Goal: Task Accomplishment & Management: Complete application form

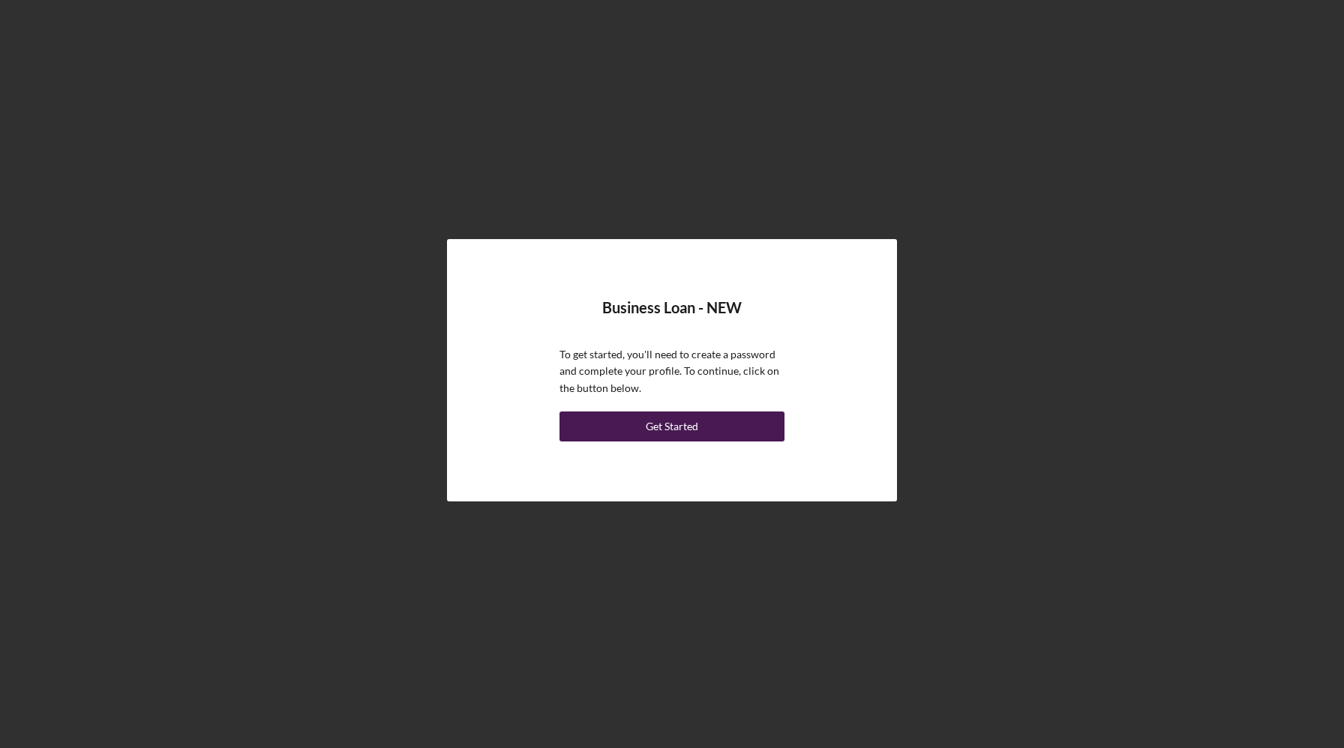
click at [685, 428] on div "Get Started" at bounding box center [672, 427] width 52 height 30
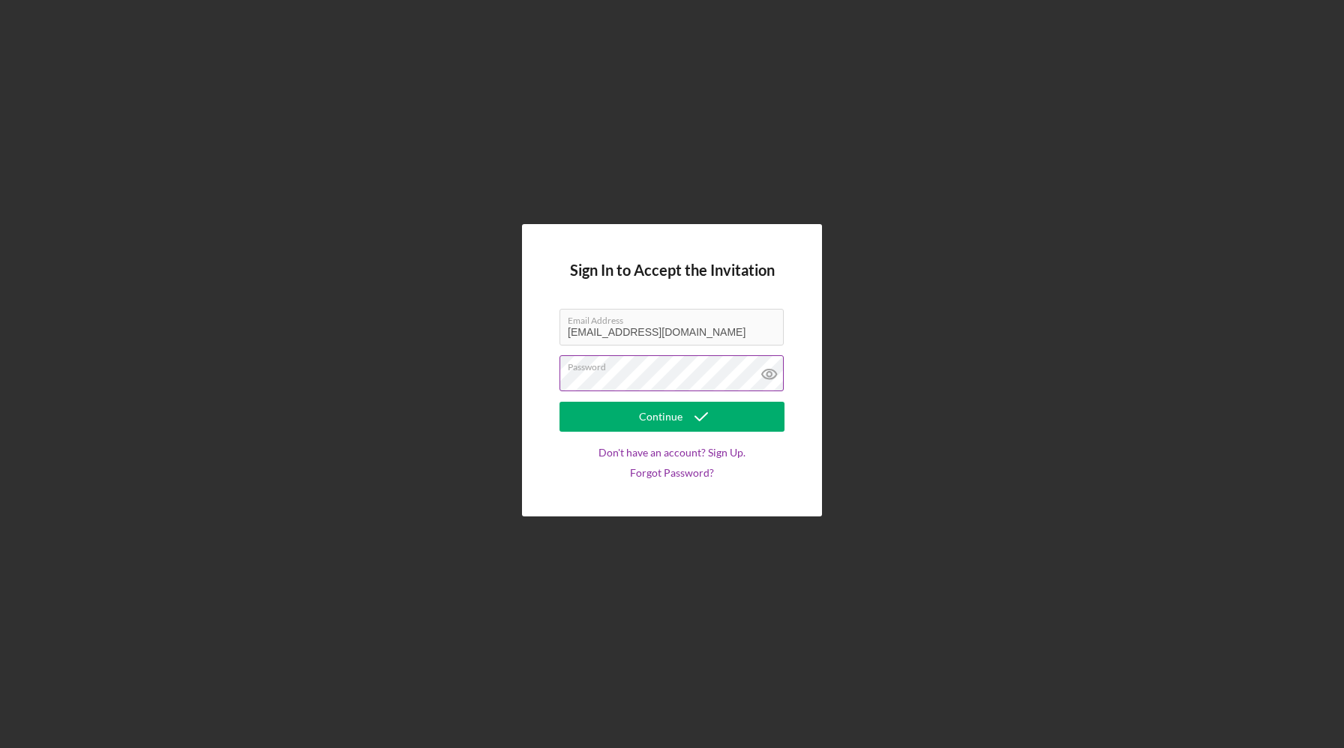
click at [773, 372] on icon at bounding box center [769, 373] width 37 height 37
click at [669, 418] on div "Continue" at bounding box center [660, 417] width 43 height 30
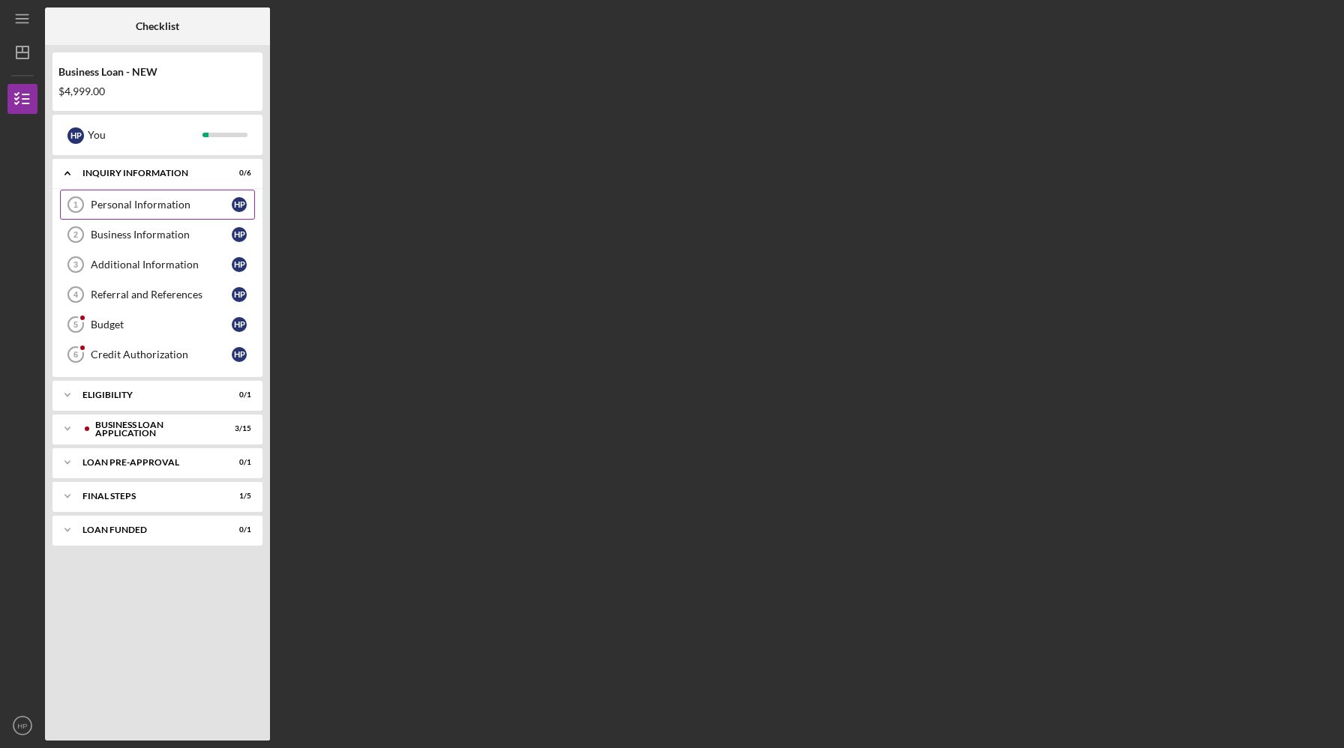
click at [157, 205] on div "Personal Information" at bounding box center [161, 205] width 141 height 12
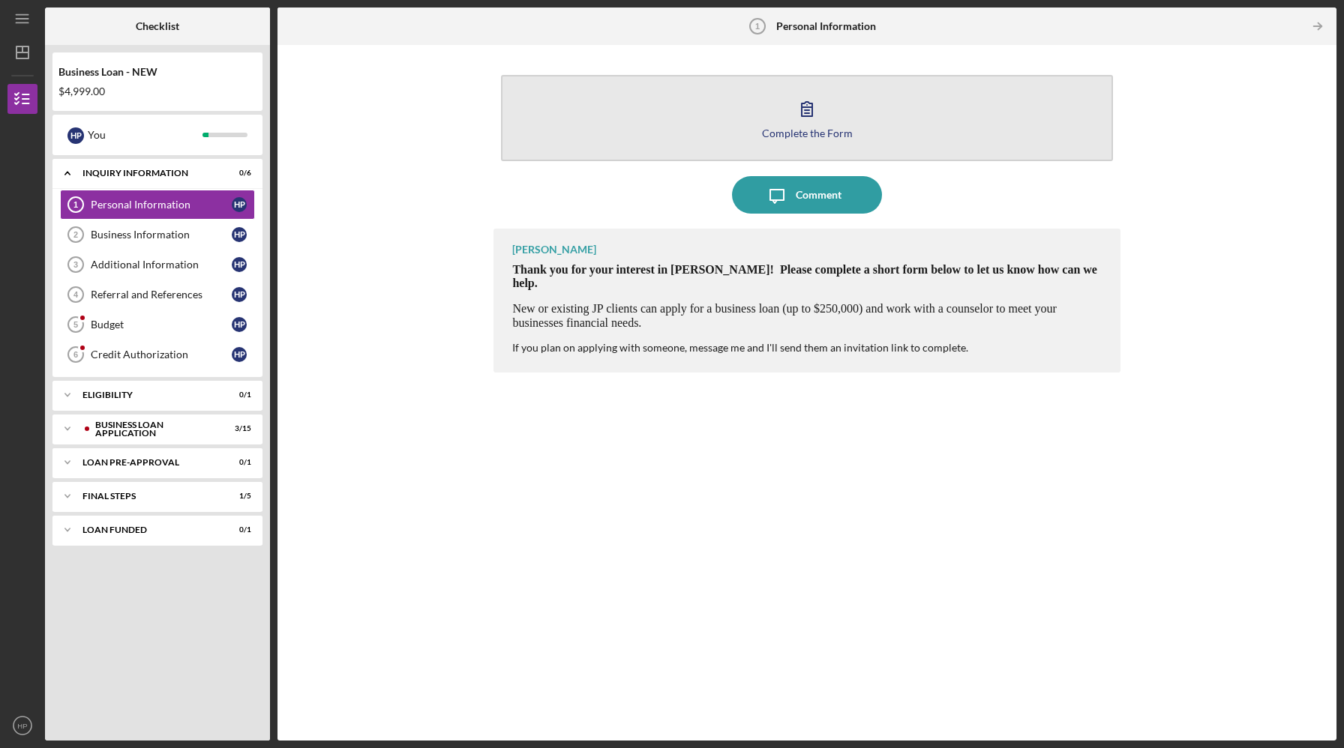
click at [803, 127] on div "Complete the Form" at bounding box center [807, 132] width 91 height 11
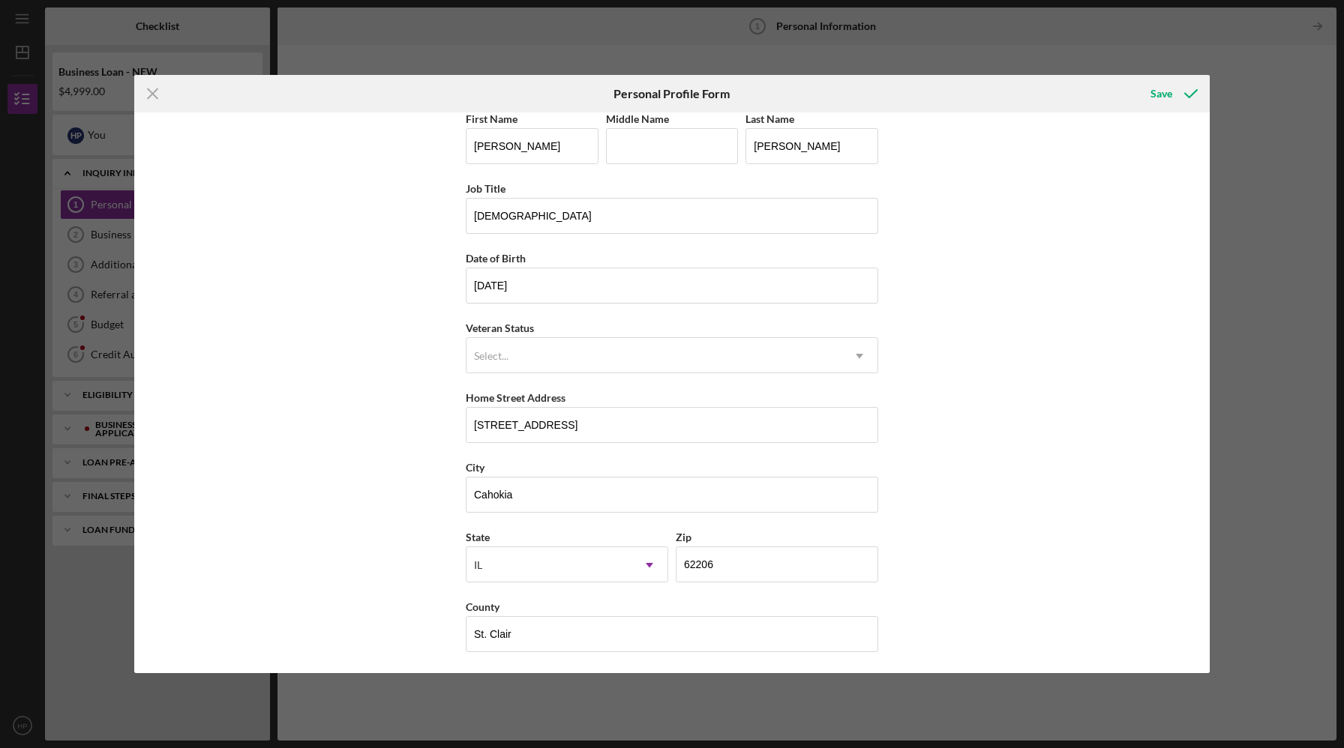
scroll to position [12, 0]
click at [1166, 91] on div "Save" at bounding box center [1161, 94] width 22 height 30
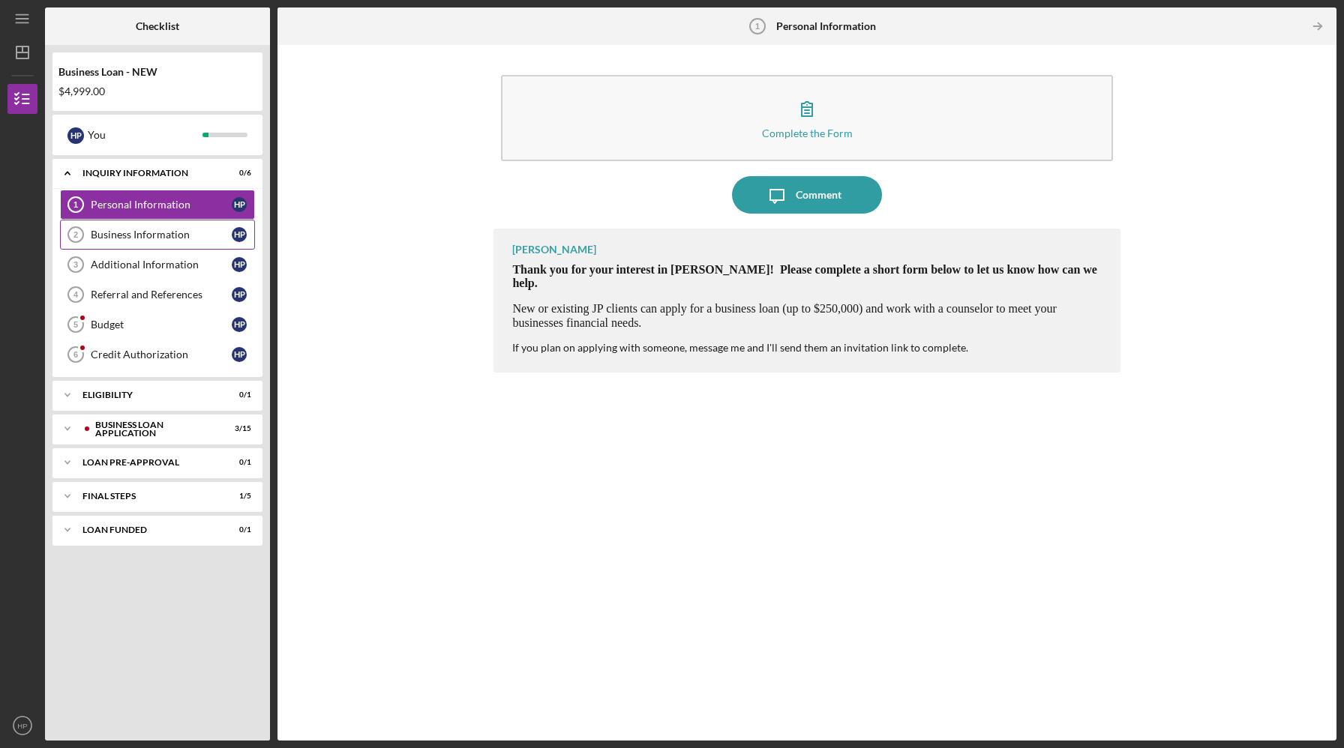
click at [142, 236] on div "Business Information" at bounding box center [161, 235] width 141 height 12
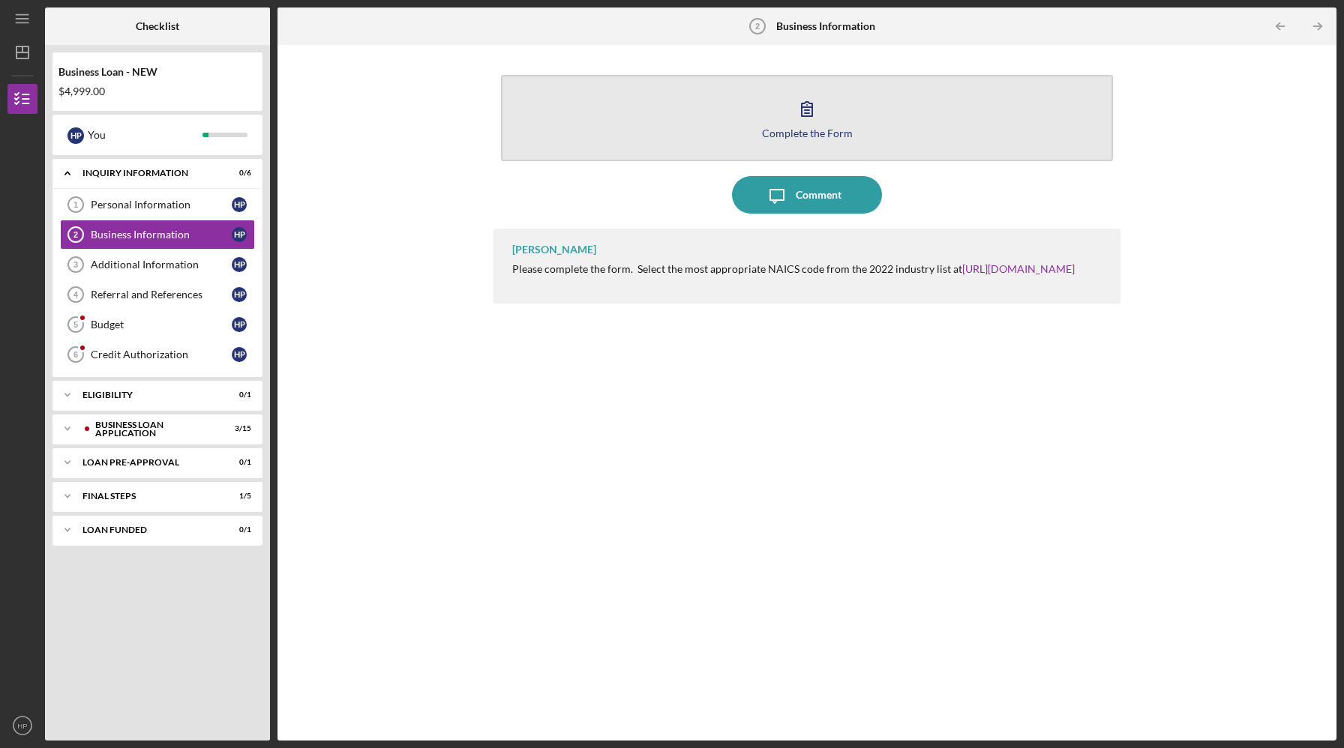
click at [806, 115] on icon "button" at bounding box center [806, 108] width 37 height 37
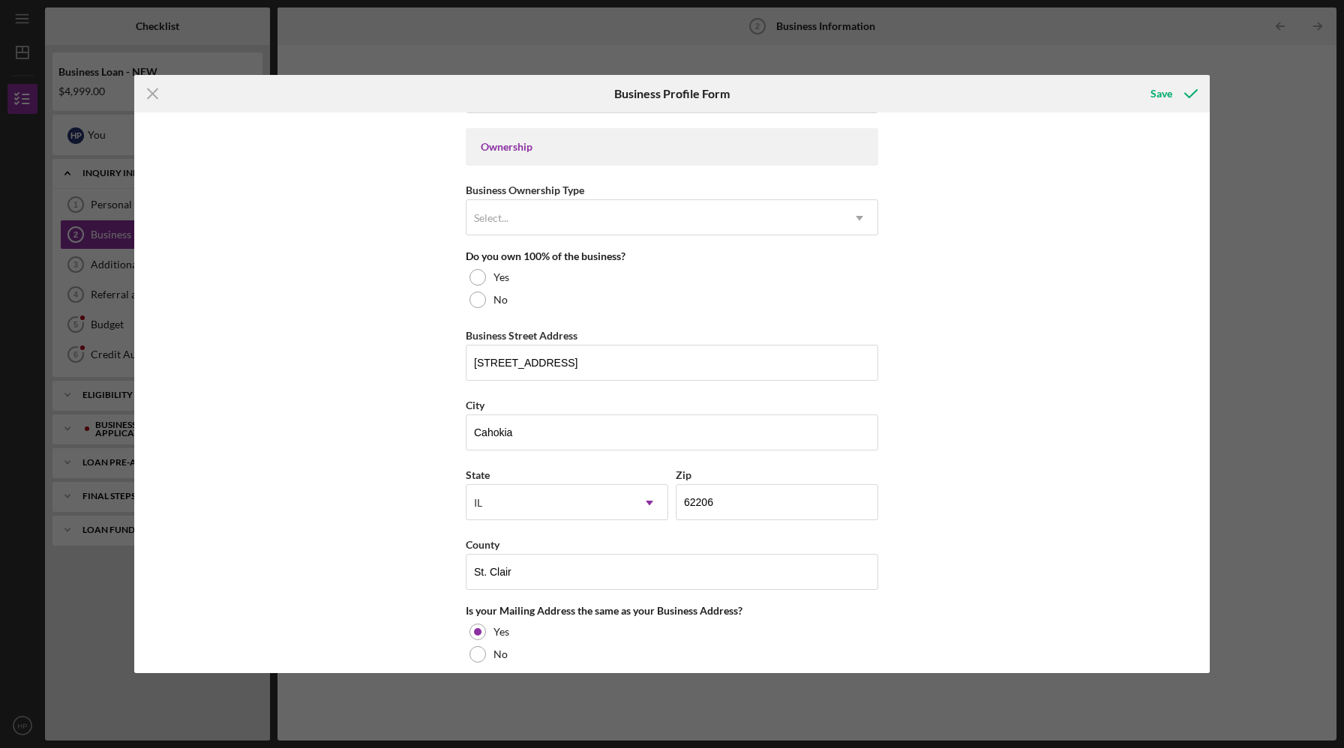
scroll to position [656, 0]
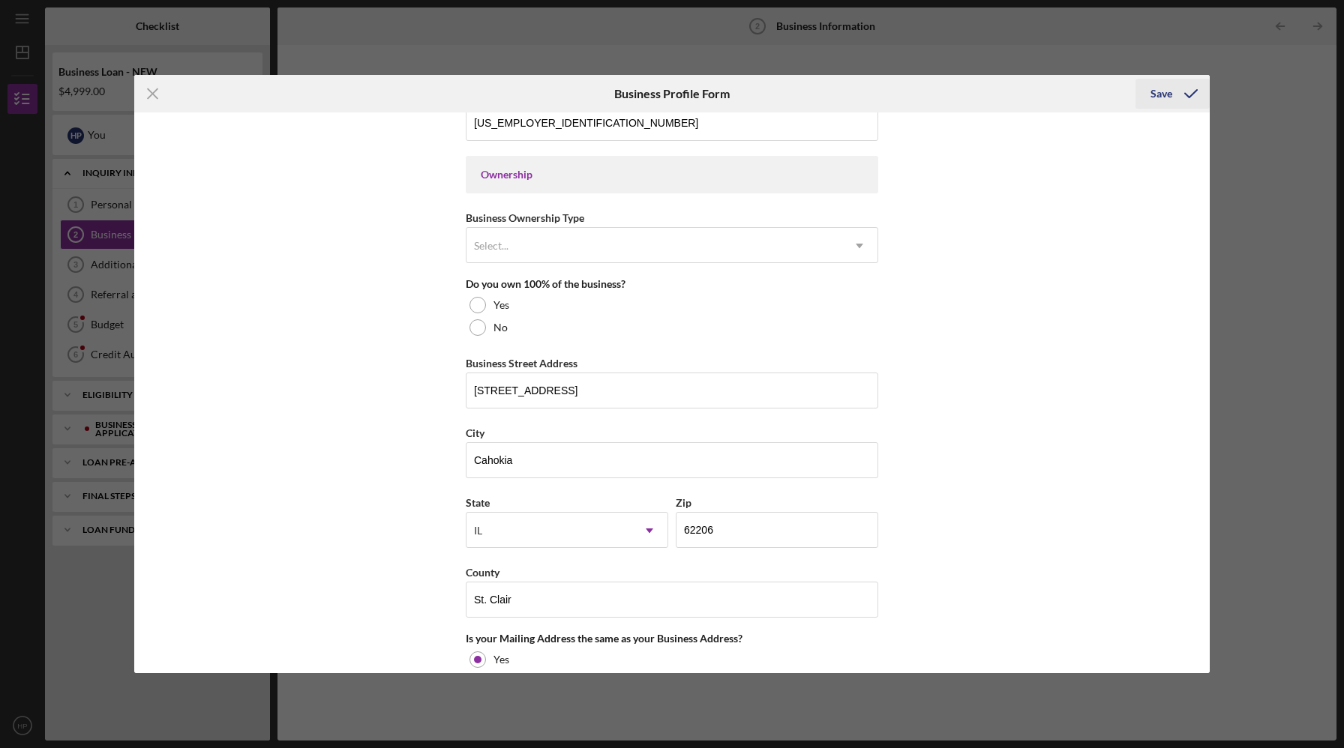
click at [1156, 95] on div "Save" at bounding box center [1161, 94] width 22 height 30
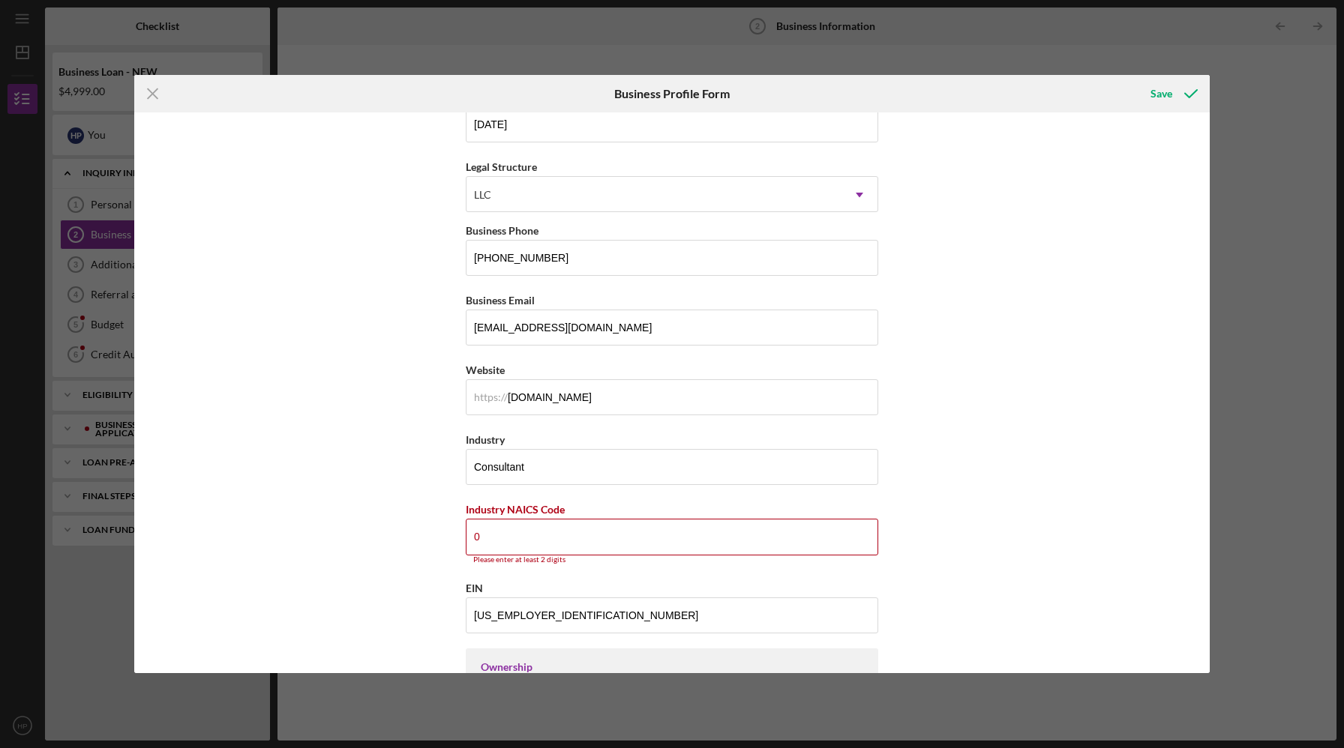
scroll to position [175, 0]
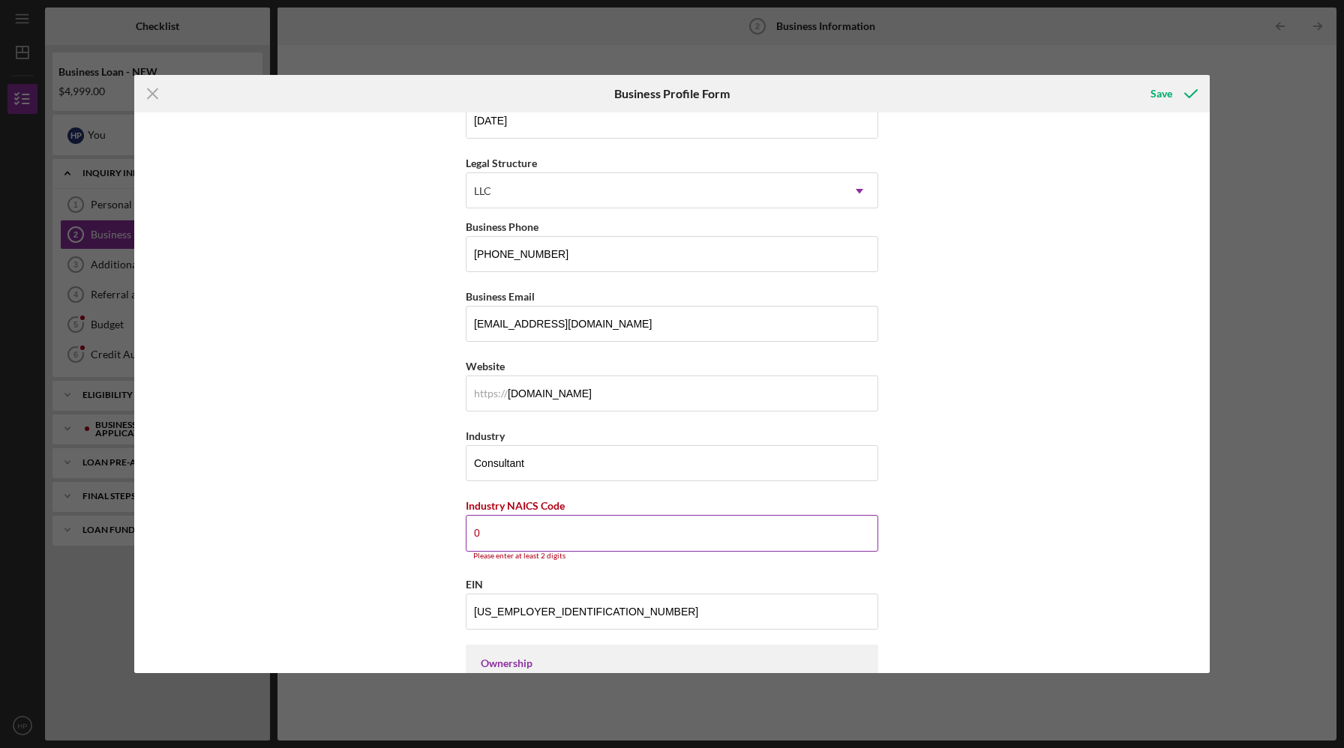
click at [560, 534] on input "0" at bounding box center [672, 533] width 412 height 36
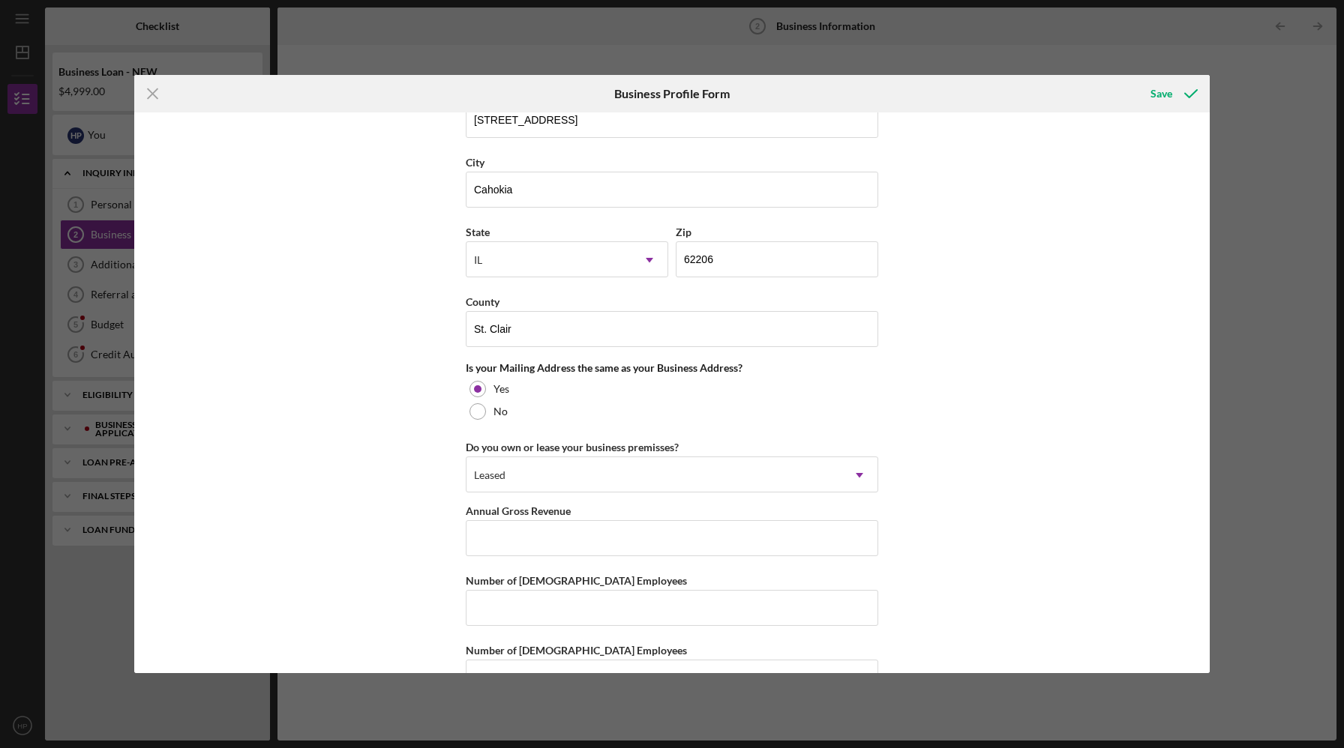
scroll to position [972, 0]
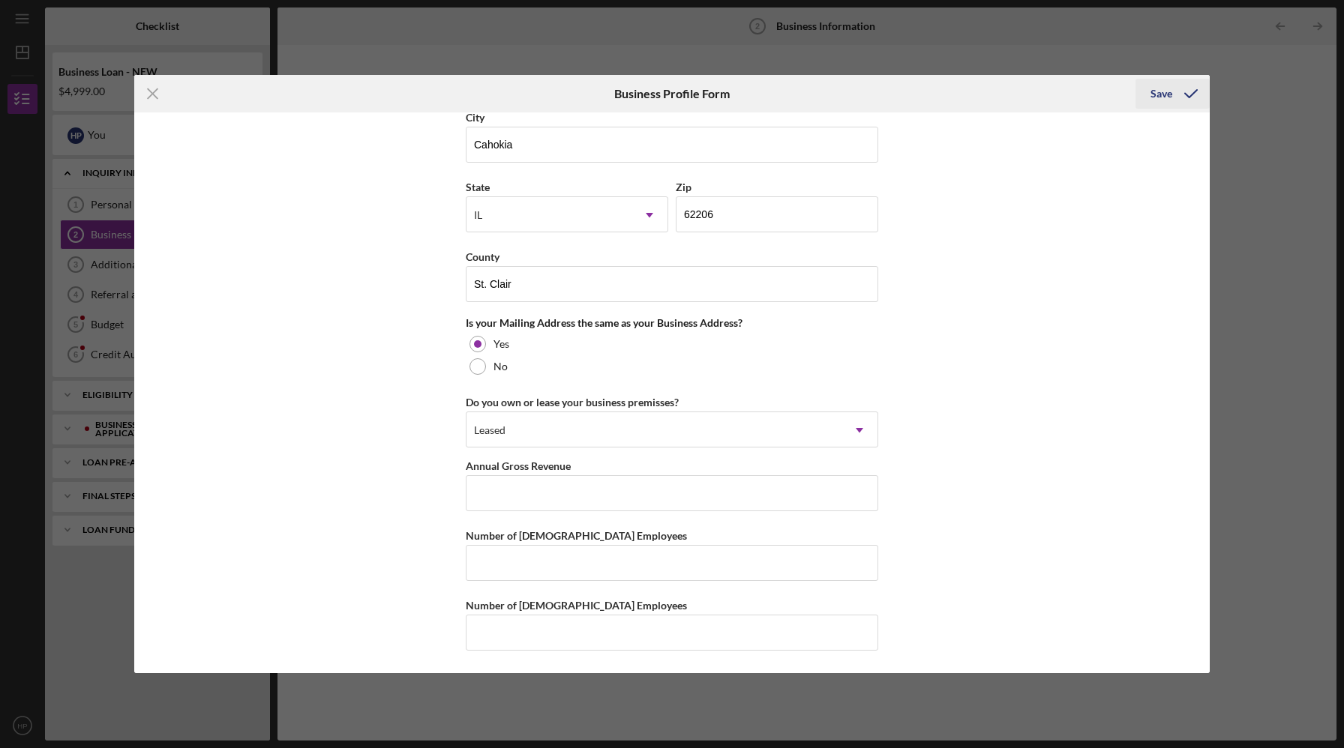
type input "541618"
click at [1159, 97] on div "Save" at bounding box center [1161, 94] width 22 height 30
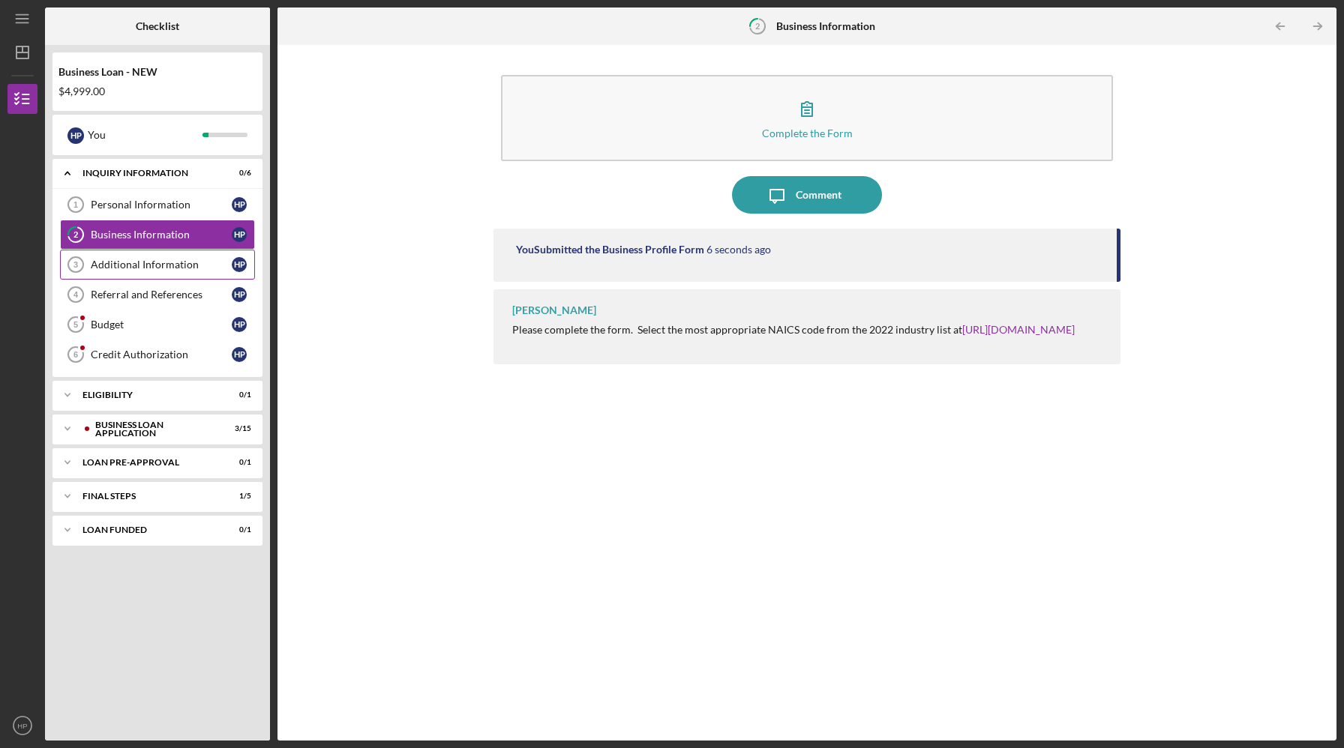
click at [136, 271] on link "Additional Information 3 Additional Information H P" at bounding box center [157, 265] width 195 height 30
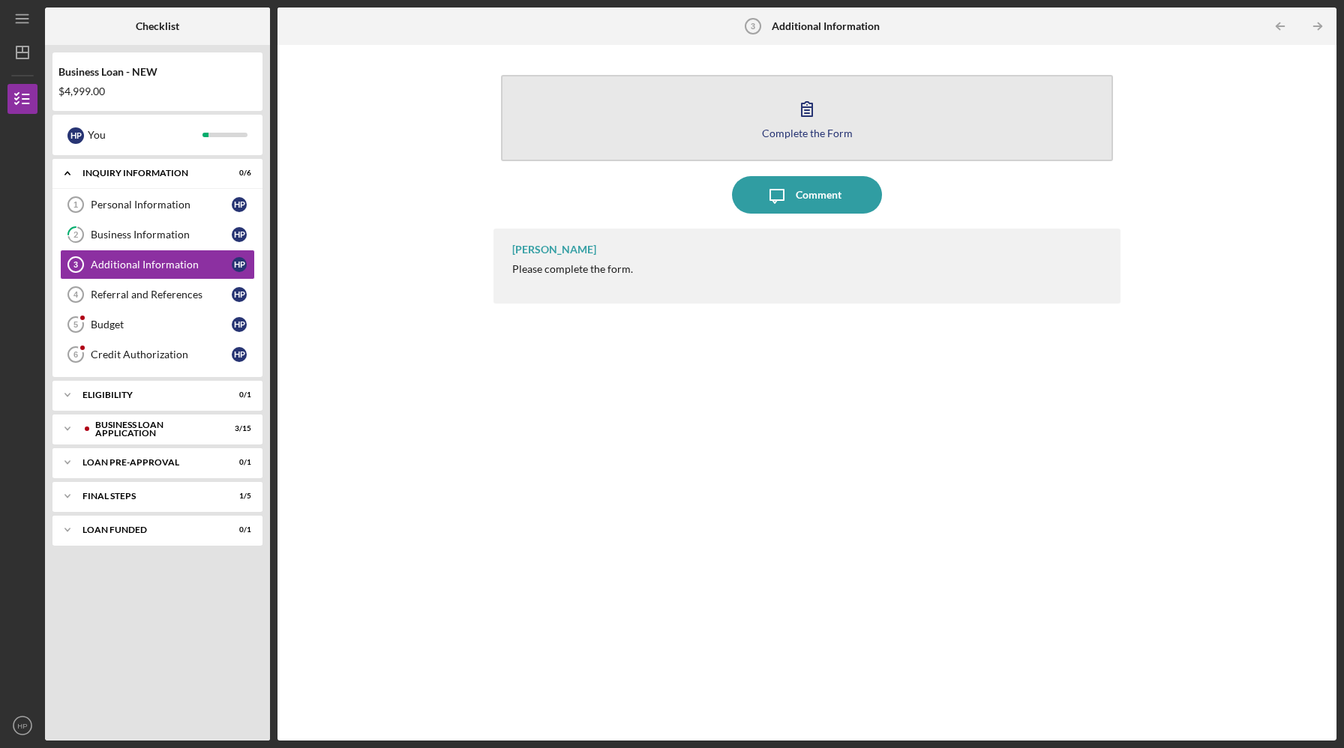
click at [794, 112] on icon "button" at bounding box center [806, 108] width 37 height 37
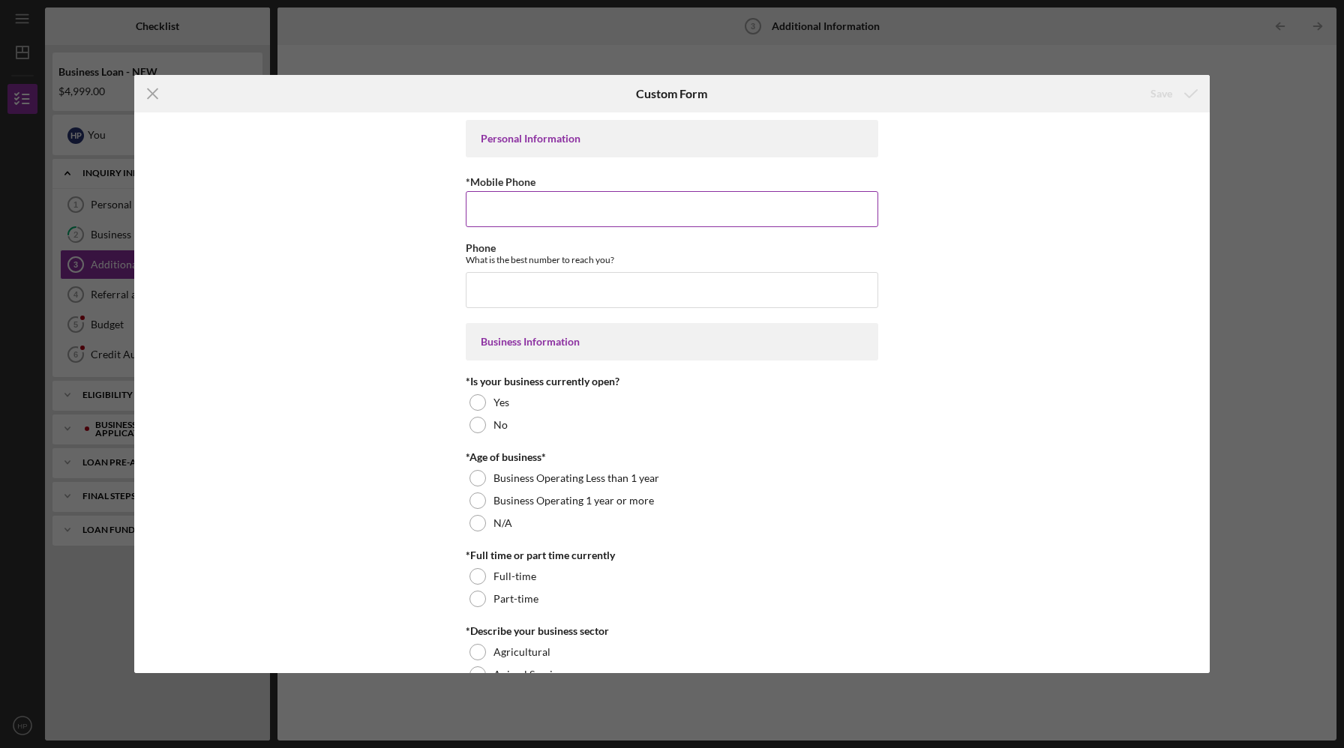
click at [657, 218] on input "*Mobile Phone" at bounding box center [672, 209] width 412 height 36
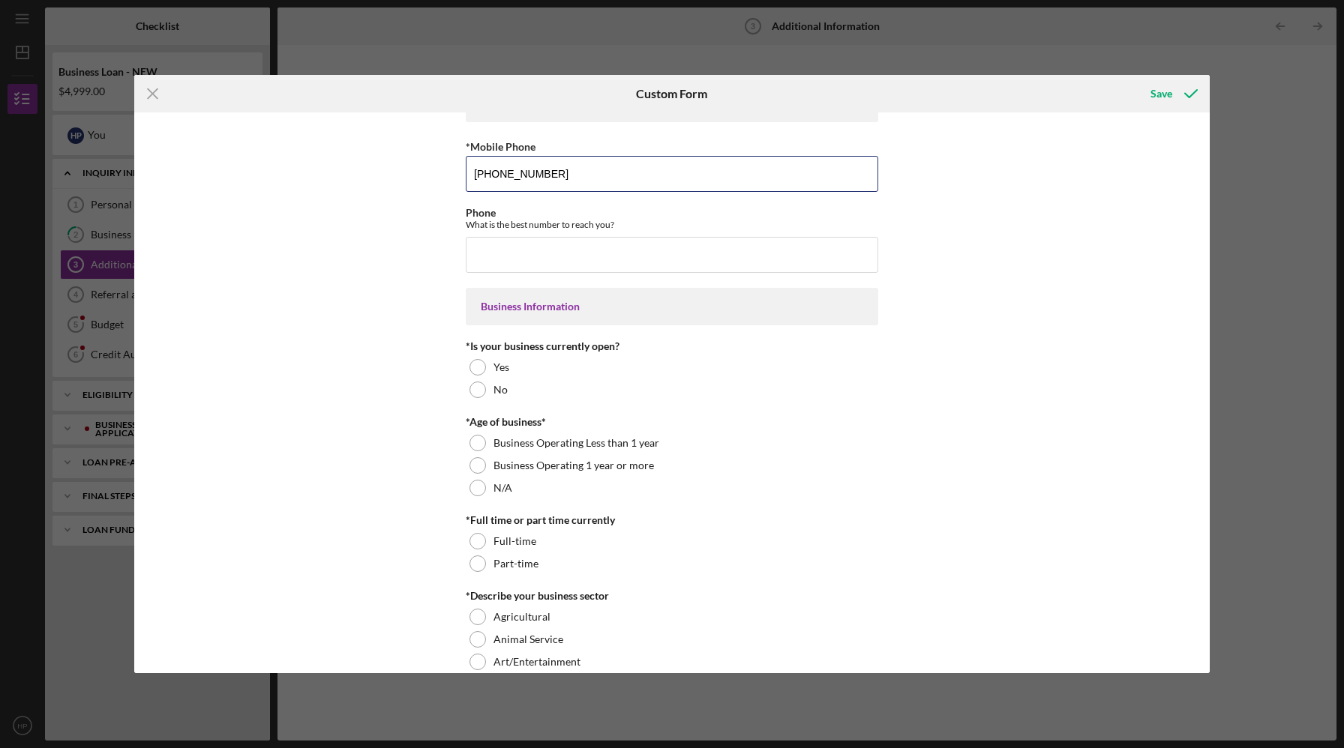
scroll to position [40, 0]
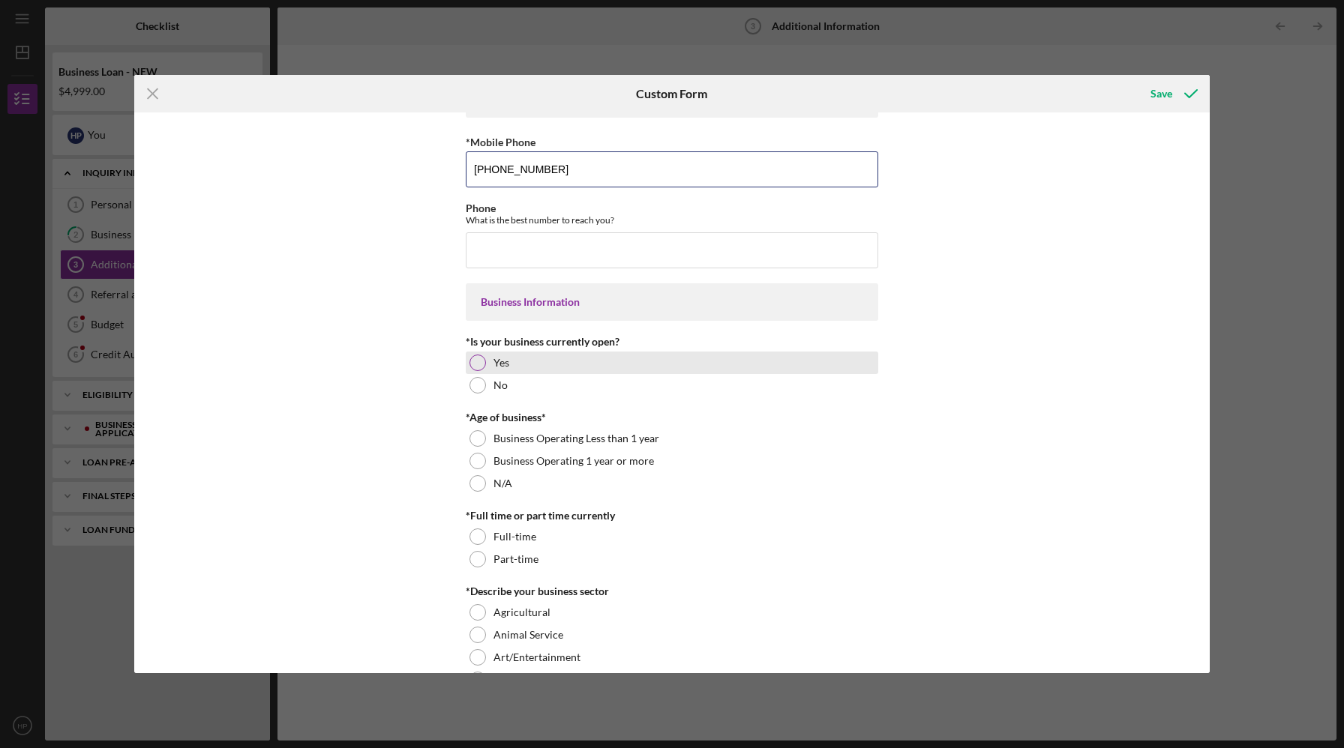
type input "[PHONE_NUMBER]"
click at [474, 362] on div at bounding box center [477, 363] width 16 height 16
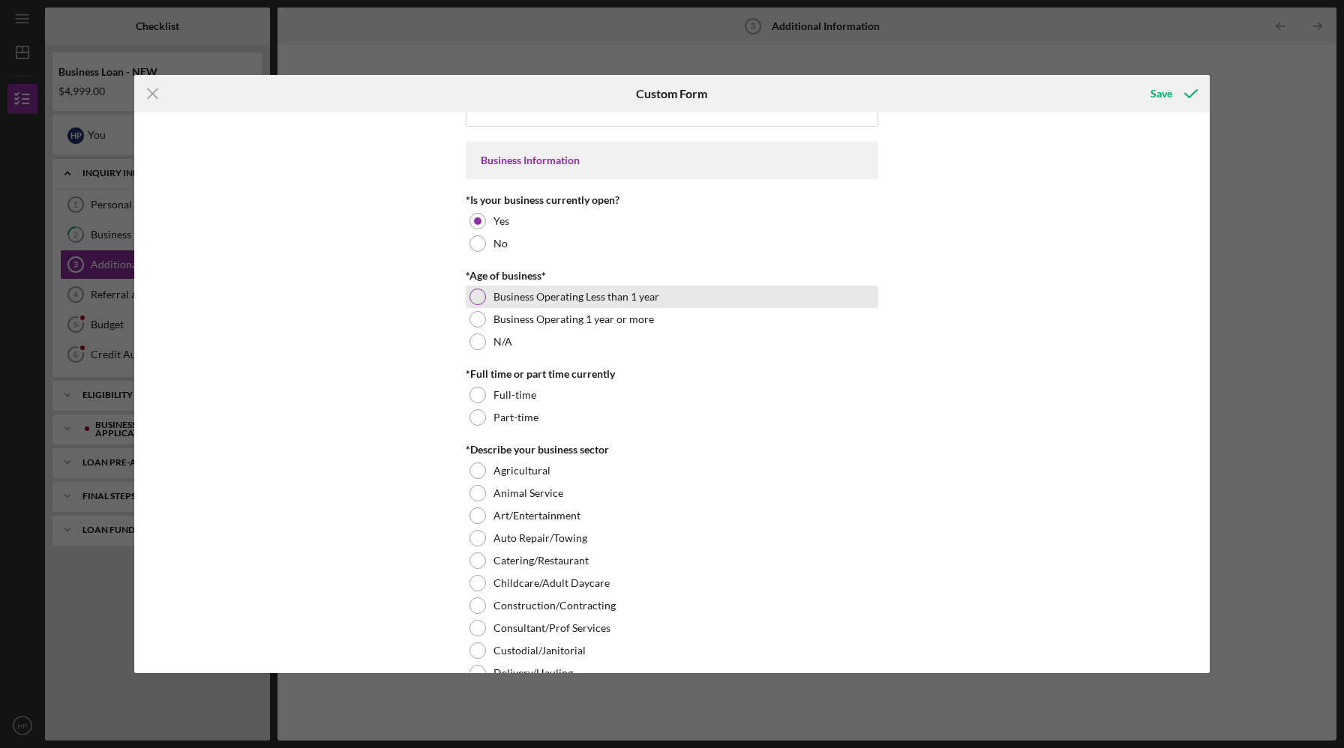
scroll to position [187, 0]
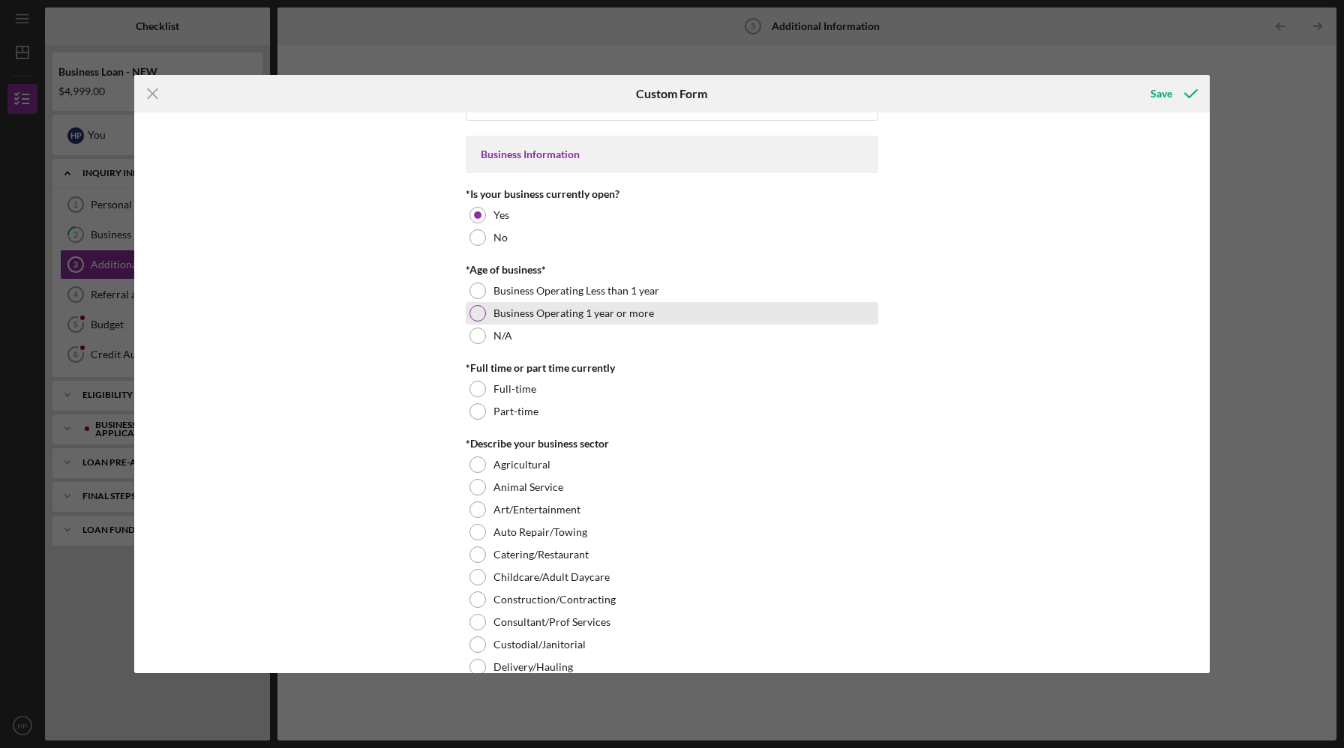
click at [475, 316] on div at bounding box center [477, 313] width 16 height 16
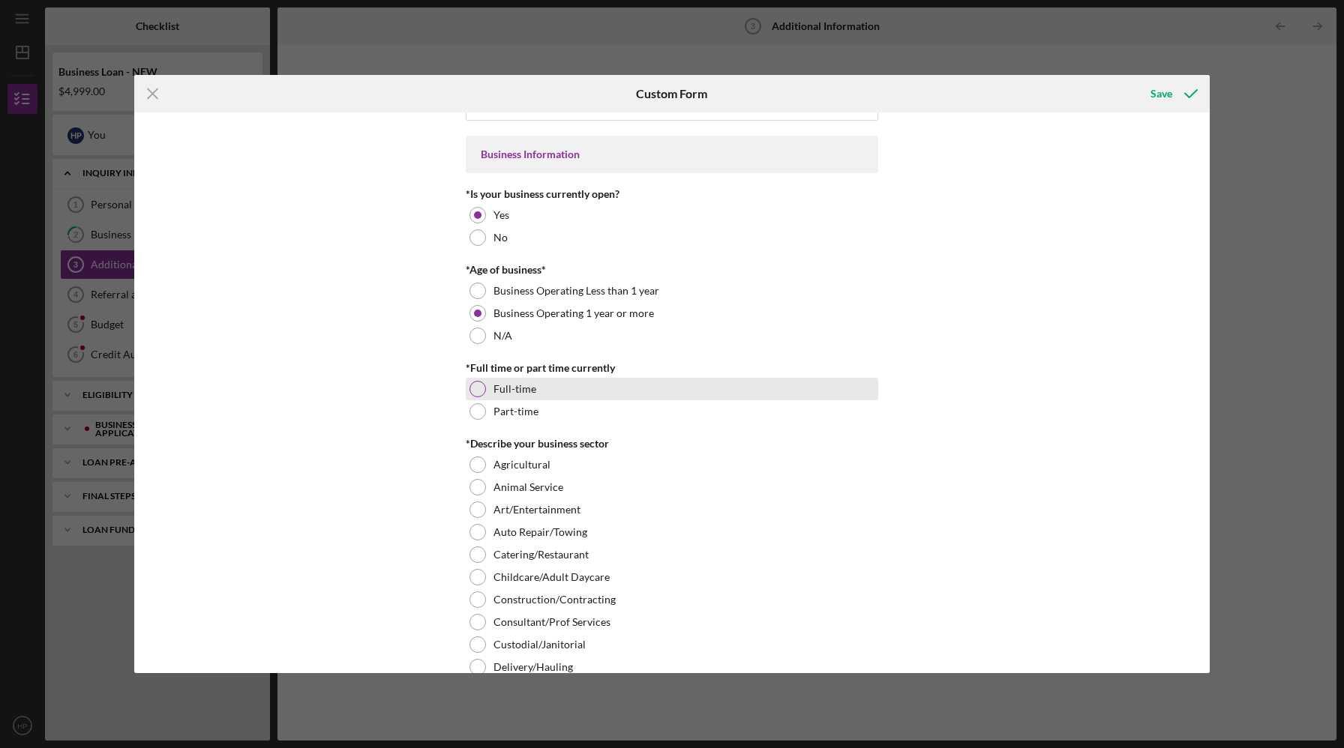
click at [475, 388] on div at bounding box center [477, 389] width 16 height 16
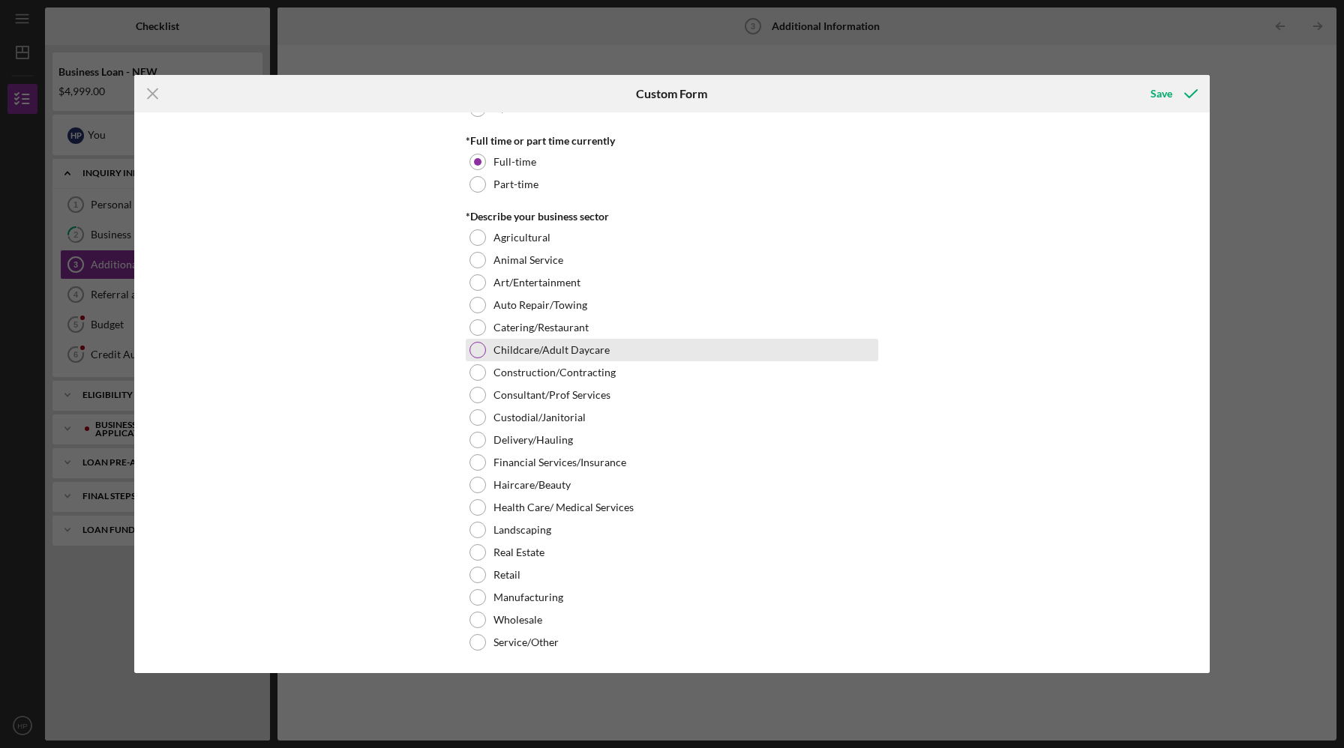
scroll to position [415, 0]
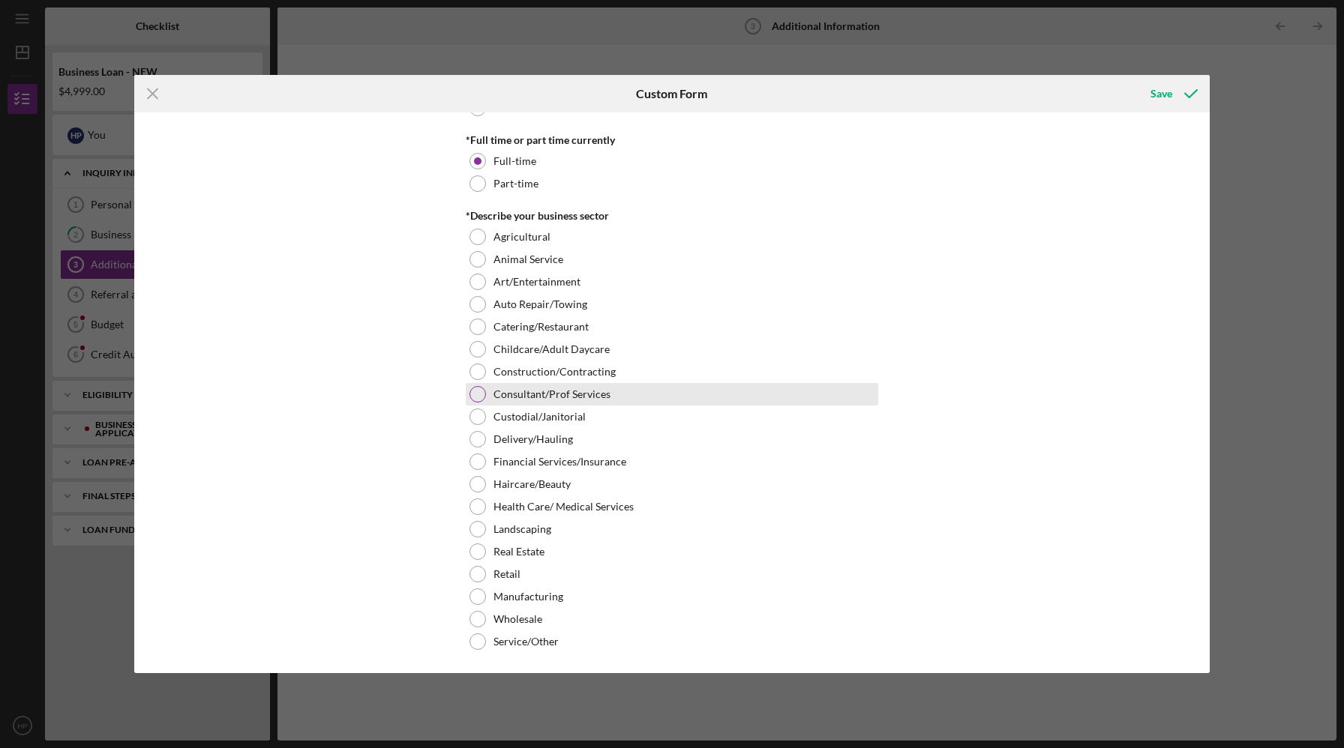
click at [477, 395] on div at bounding box center [477, 394] width 16 height 16
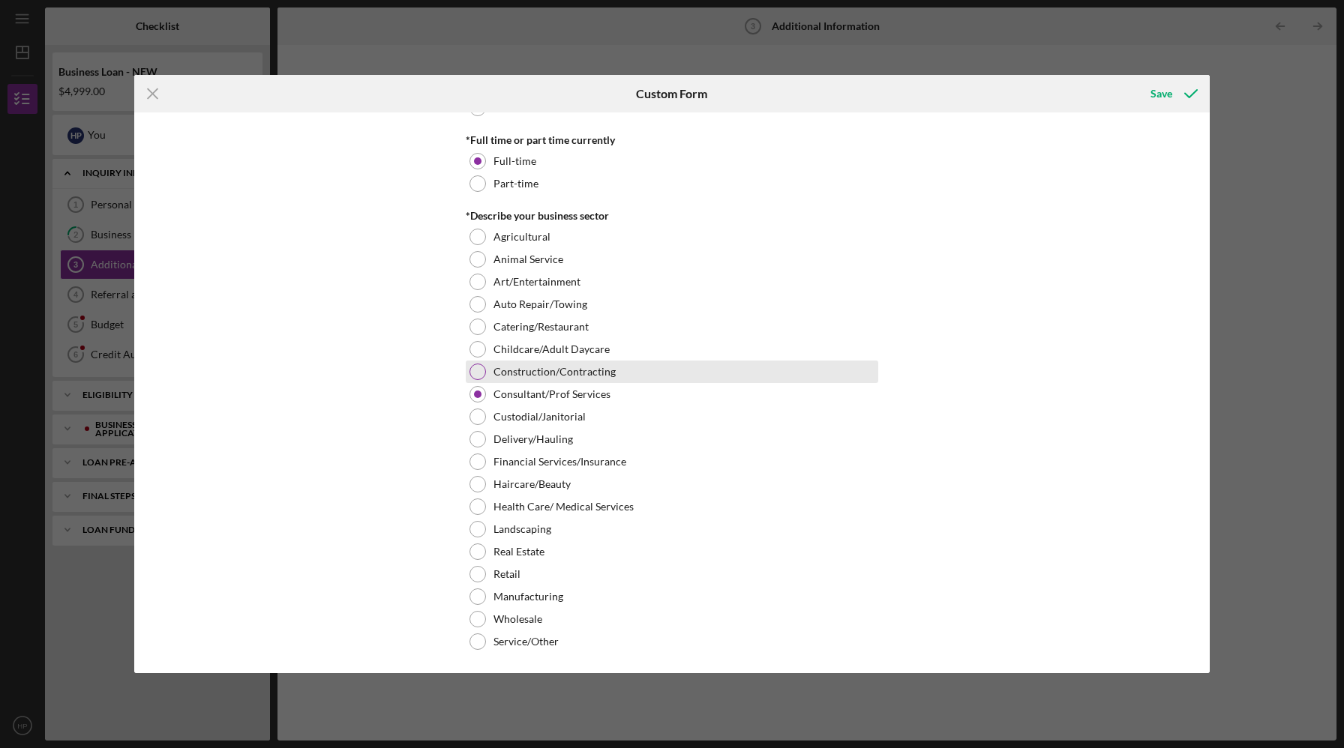
click at [472, 375] on div at bounding box center [477, 372] width 16 height 16
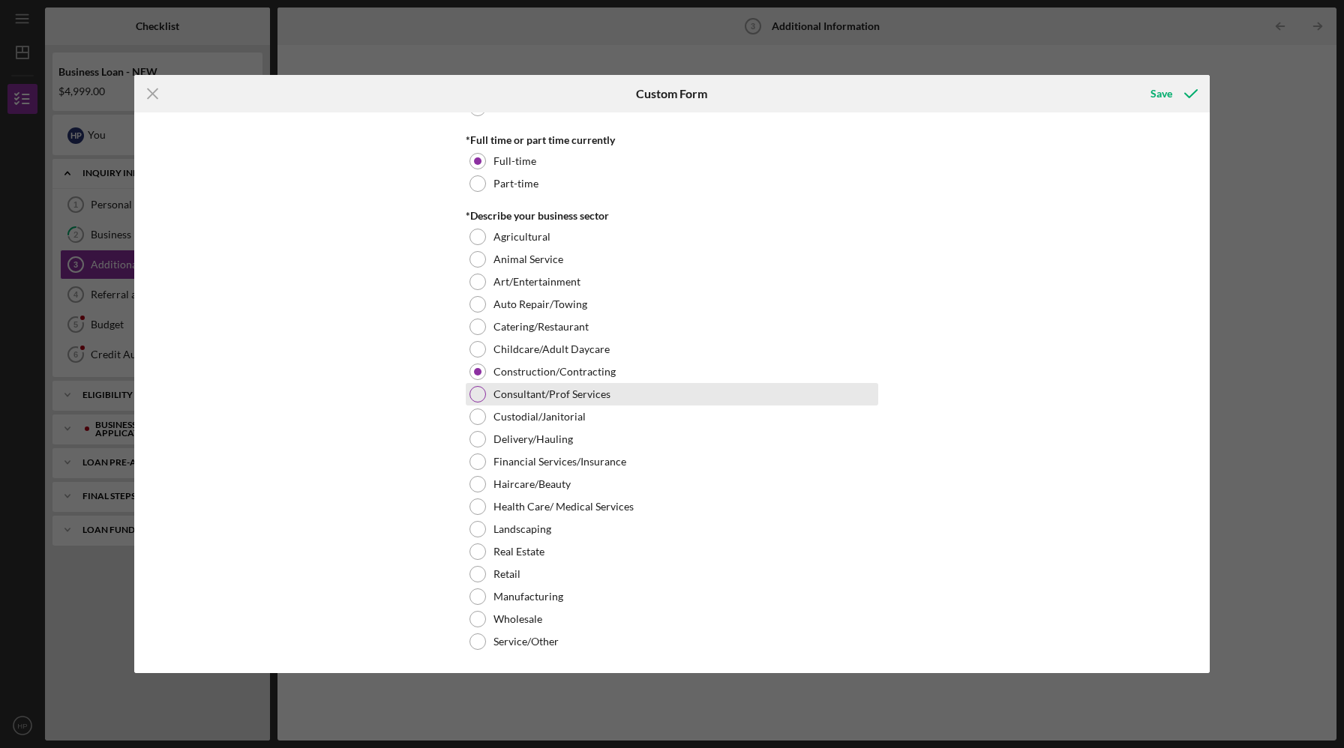
click at [473, 391] on div at bounding box center [477, 394] width 16 height 16
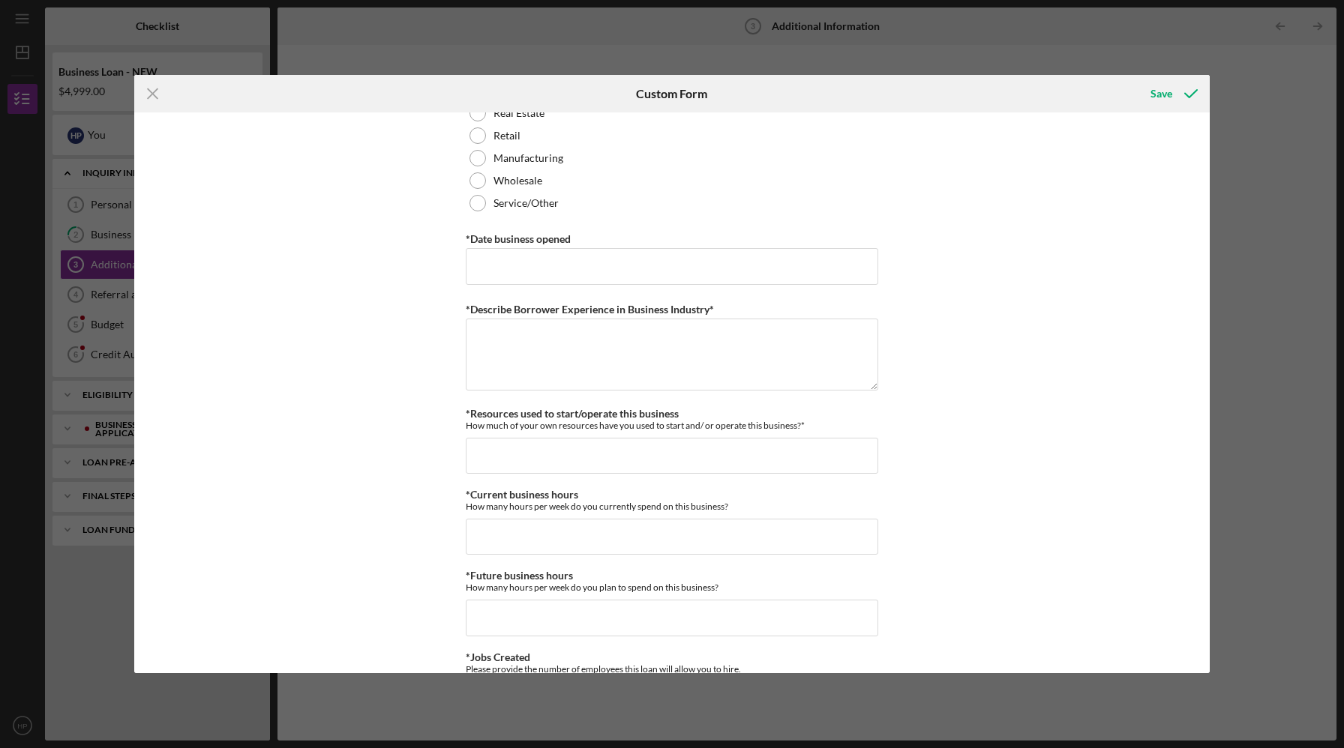
scroll to position [876, 0]
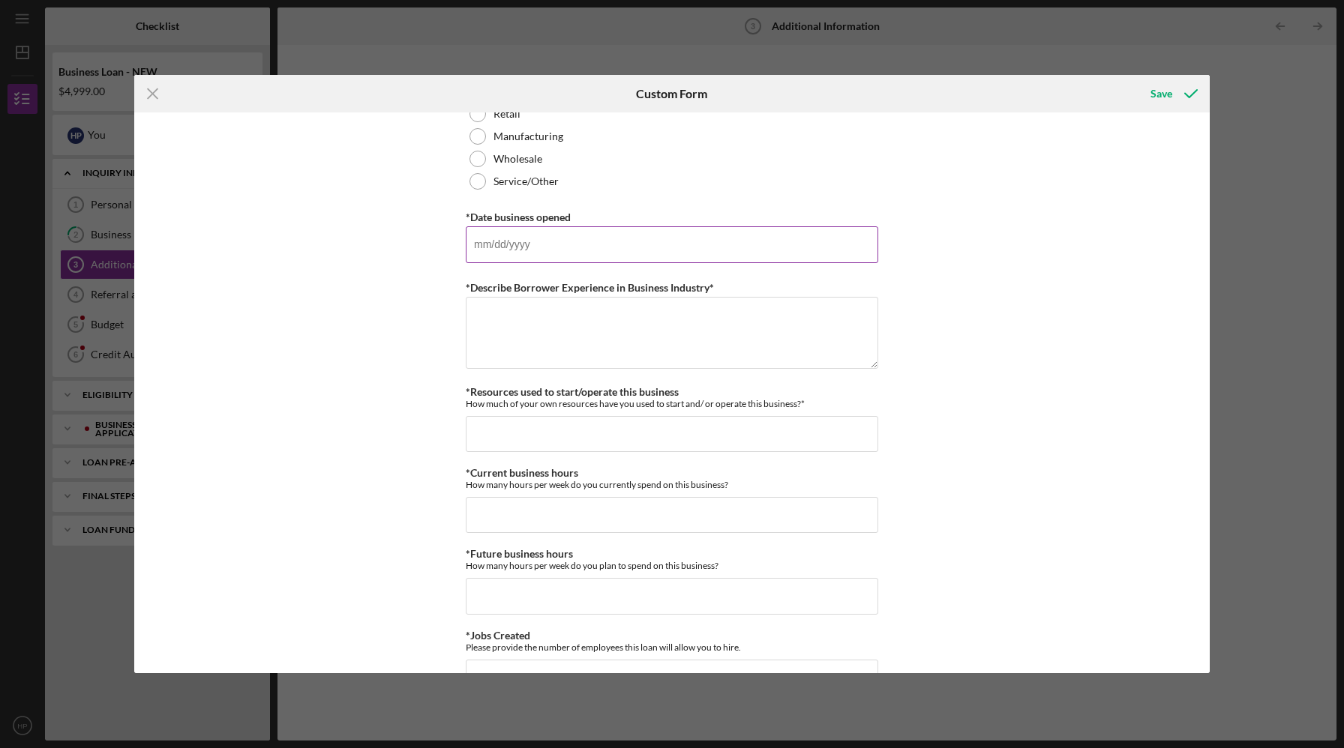
click at [496, 248] on input "*Date business opened" at bounding box center [672, 244] width 412 height 36
type input "[DATE]"
click at [499, 321] on textarea "*Describe Borrower Experience in Business Industry*" at bounding box center [672, 333] width 412 height 72
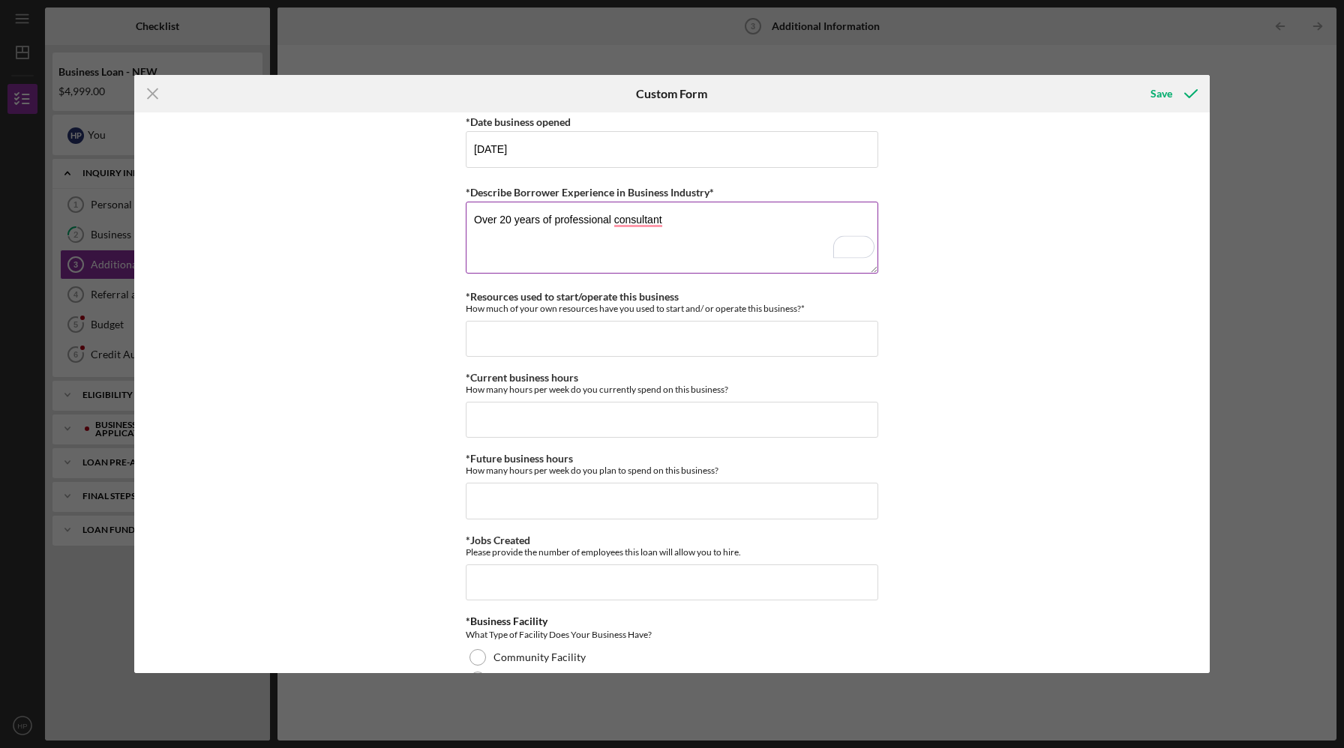
scroll to position [982, 0]
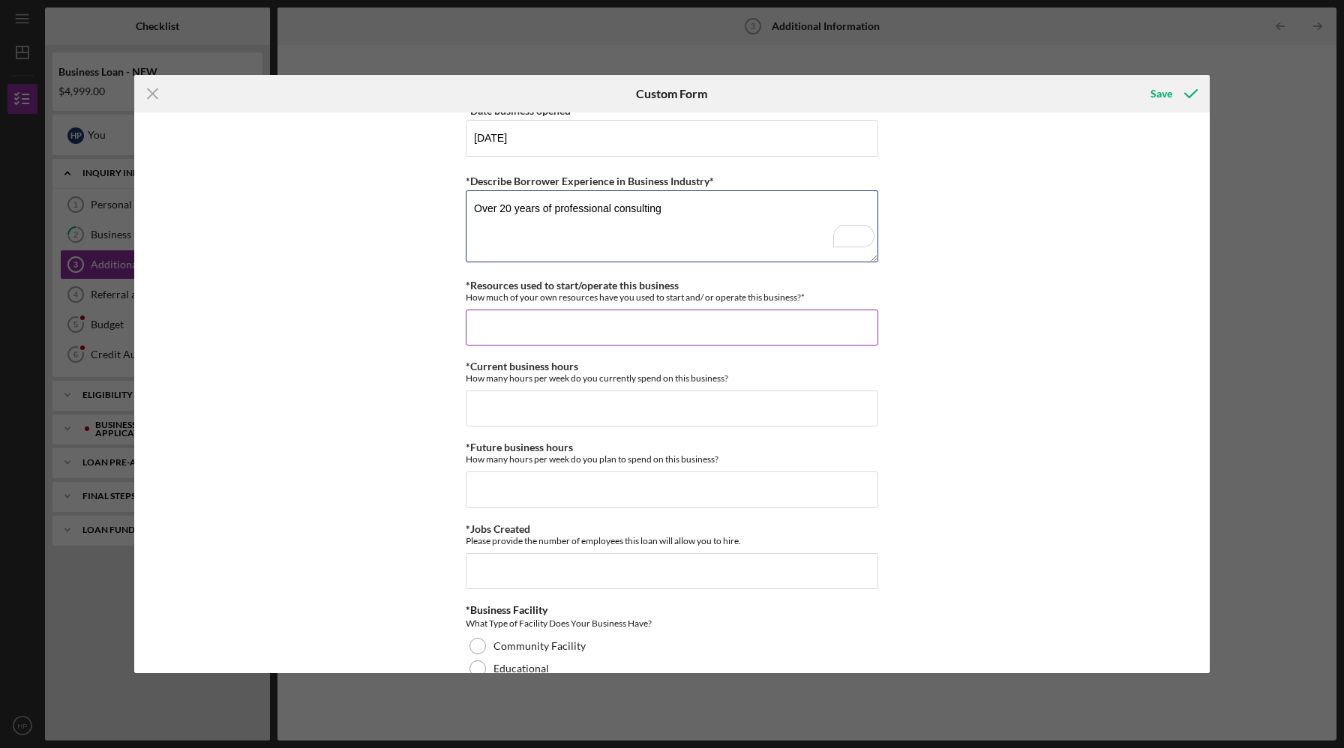
type textarea "Over 20 years of professional consulting"
click at [667, 324] on input "*Resources used to start/operate this business" at bounding box center [672, 328] width 412 height 36
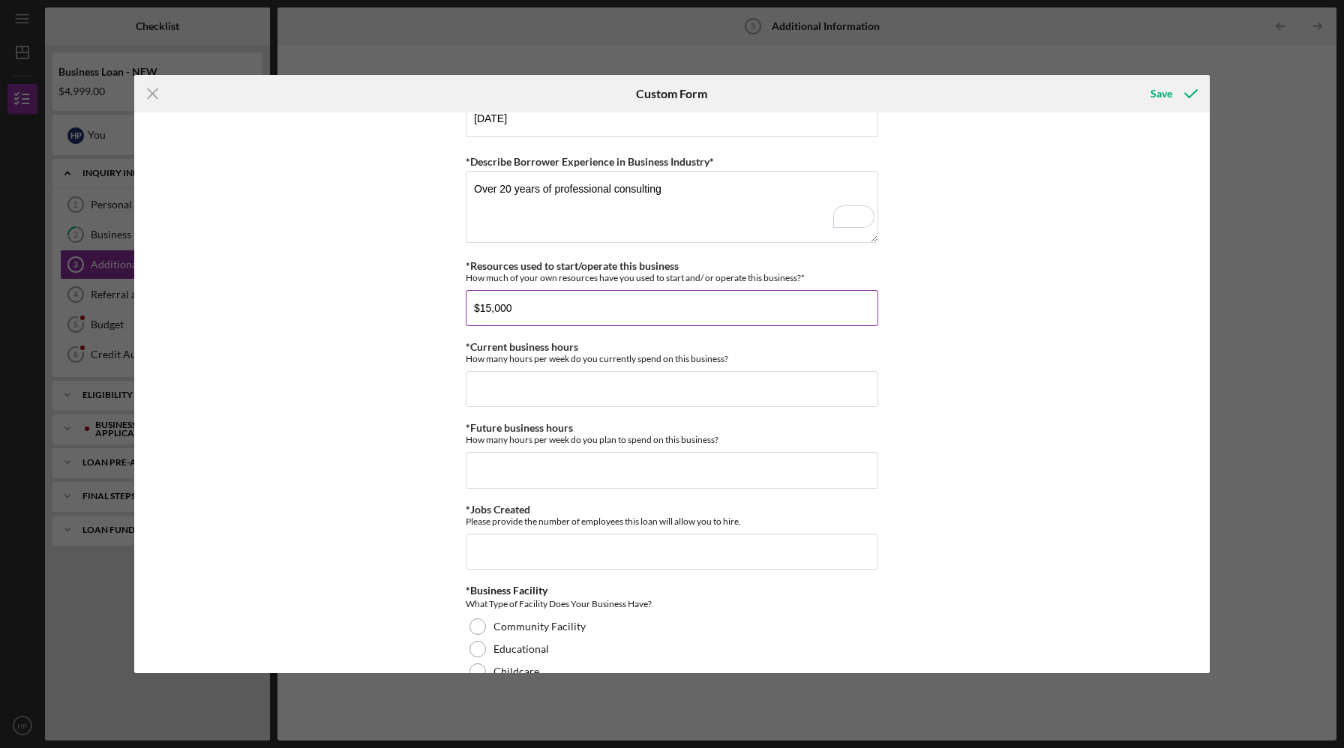
scroll to position [1000, 0]
type input "$15,000"
click at [642, 392] on input "*Current business hours" at bounding box center [672, 391] width 412 height 36
type input "9"
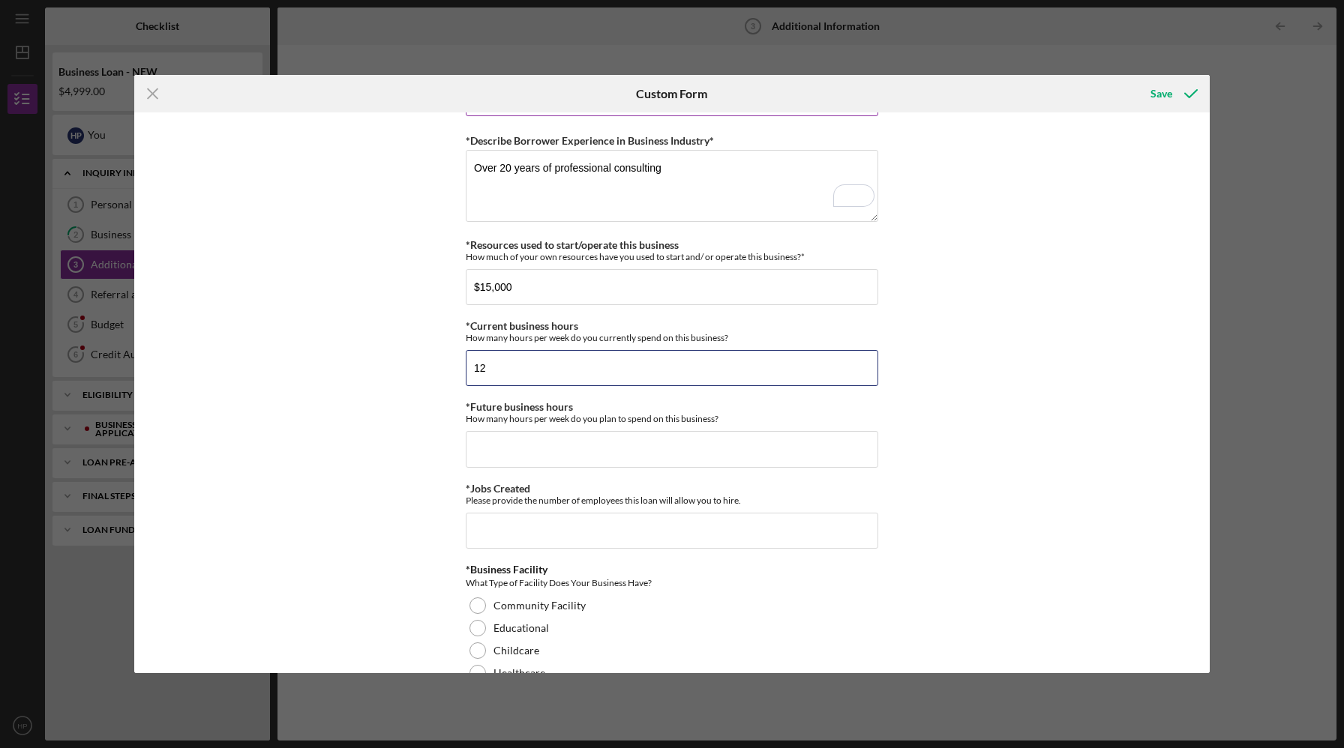
scroll to position [0, 0]
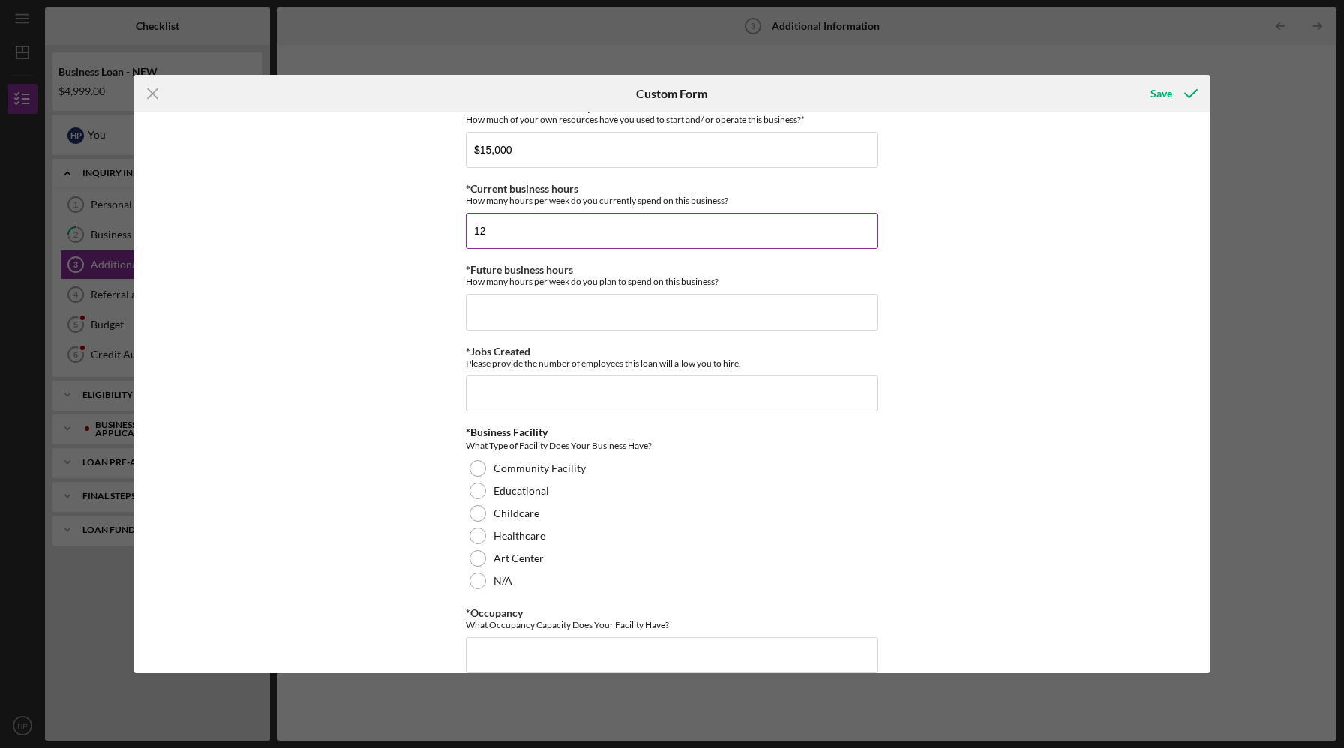
type input "1"
type input "24"
click at [568, 310] on input "*Future business hours" at bounding box center [672, 312] width 412 height 36
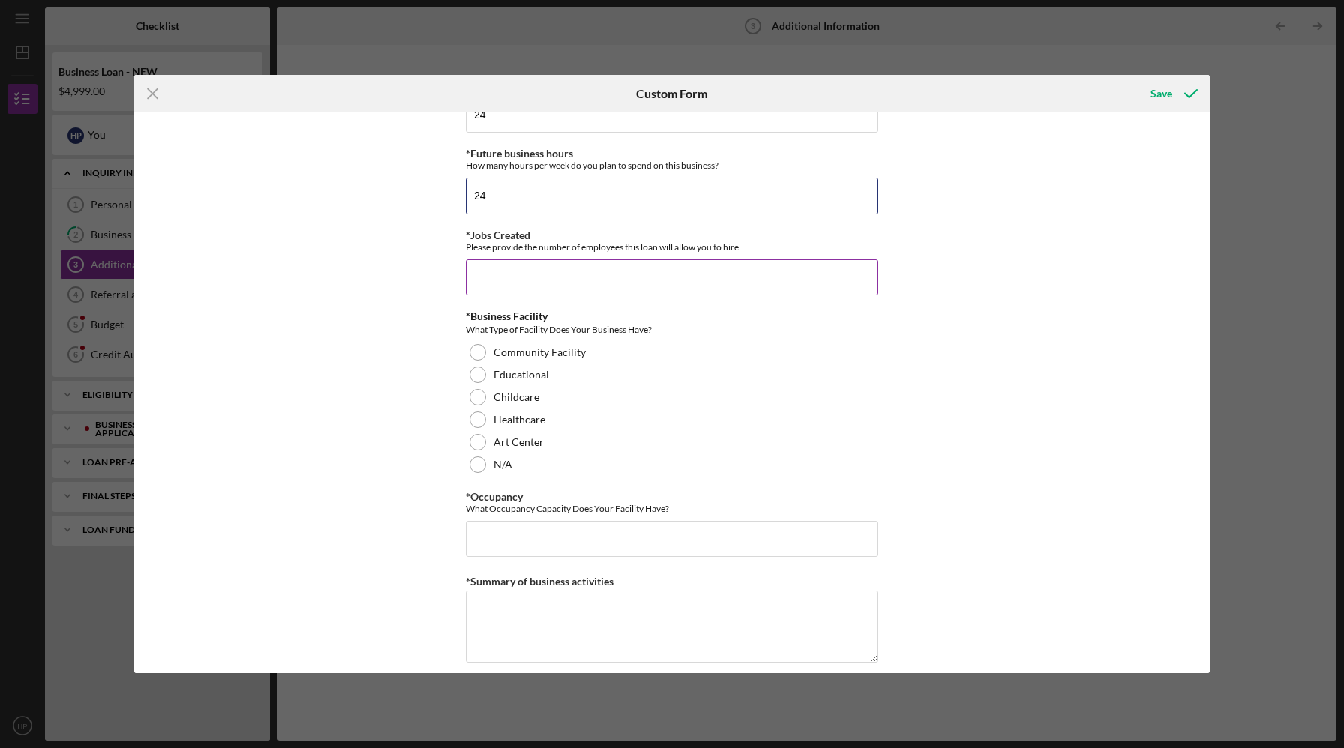
type input "24"
click at [489, 271] on input "*Jobs Created" at bounding box center [672, 277] width 412 height 36
type input "0"
click at [475, 463] on div at bounding box center [477, 465] width 16 height 16
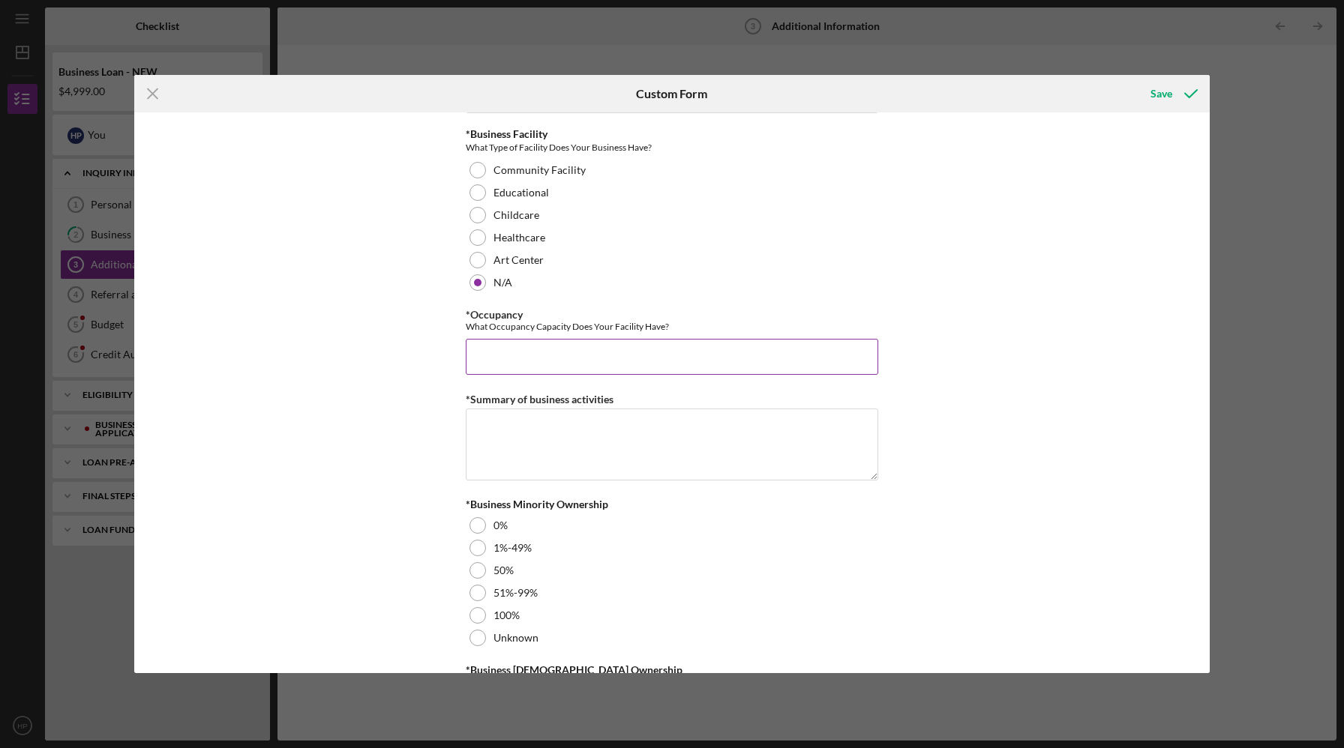
click at [528, 355] on input "*Occupancy" at bounding box center [672, 357] width 412 height 36
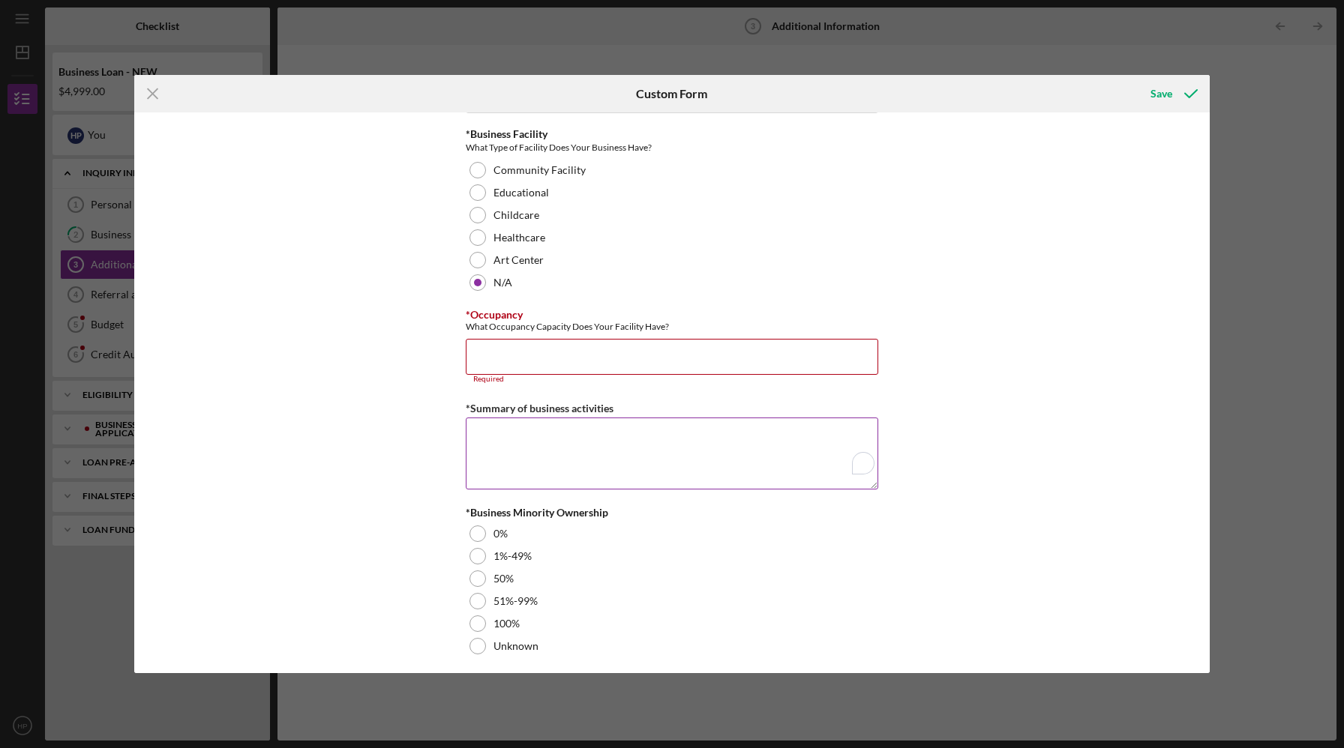
click at [485, 425] on textarea "*Summary of business activities" at bounding box center [672, 454] width 412 height 72
type textarea "d"
click at [585, 347] on input "*Occupancy" at bounding box center [672, 357] width 412 height 36
type input "3"
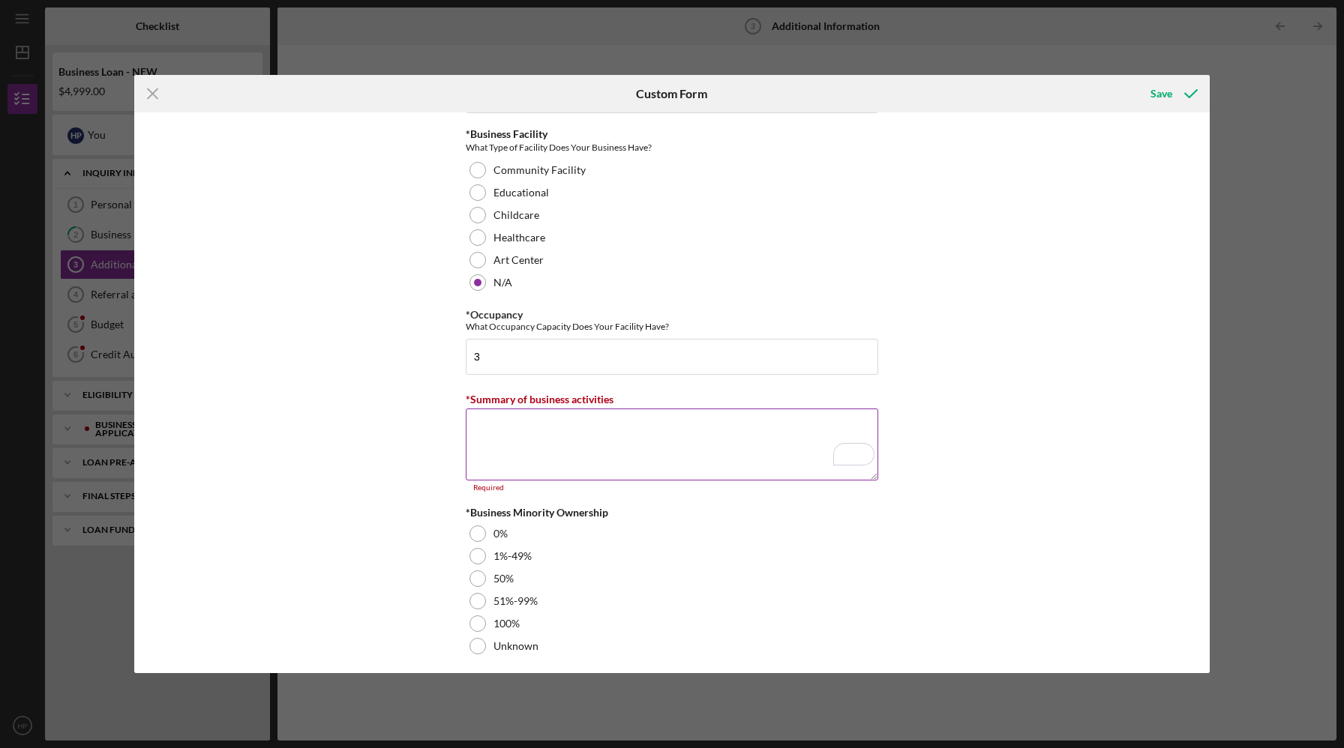
click at [541, 433] on textarea "*Summary of business activities" at bounding box center [672, 445] width 412 height 72
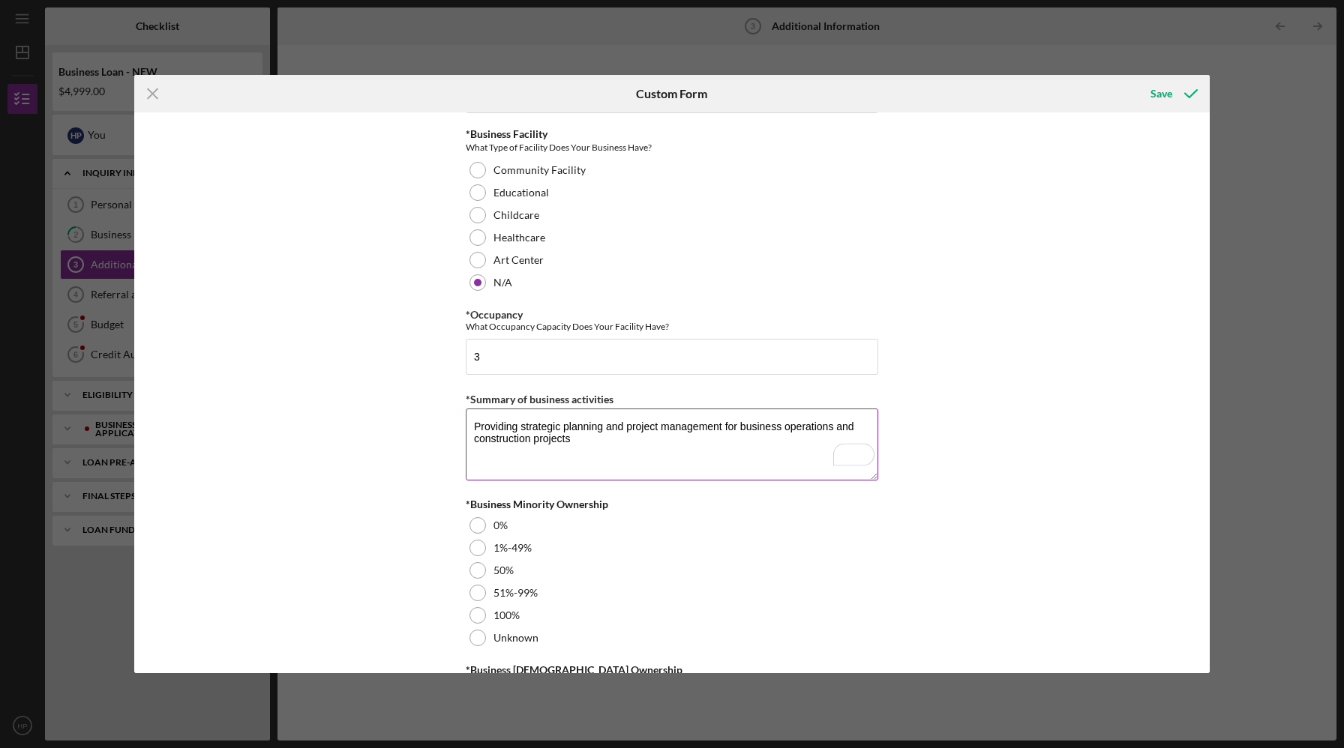
click at [514, 432] on textarea "Providing strategic planning and project management for business operations and…" at bounding box center [672, 445] width 412 height 72
click at [552, 467] on textarea "Providing strategic planning and project management for business operations and…" at bounding box center [672, 445] width 412 height 72
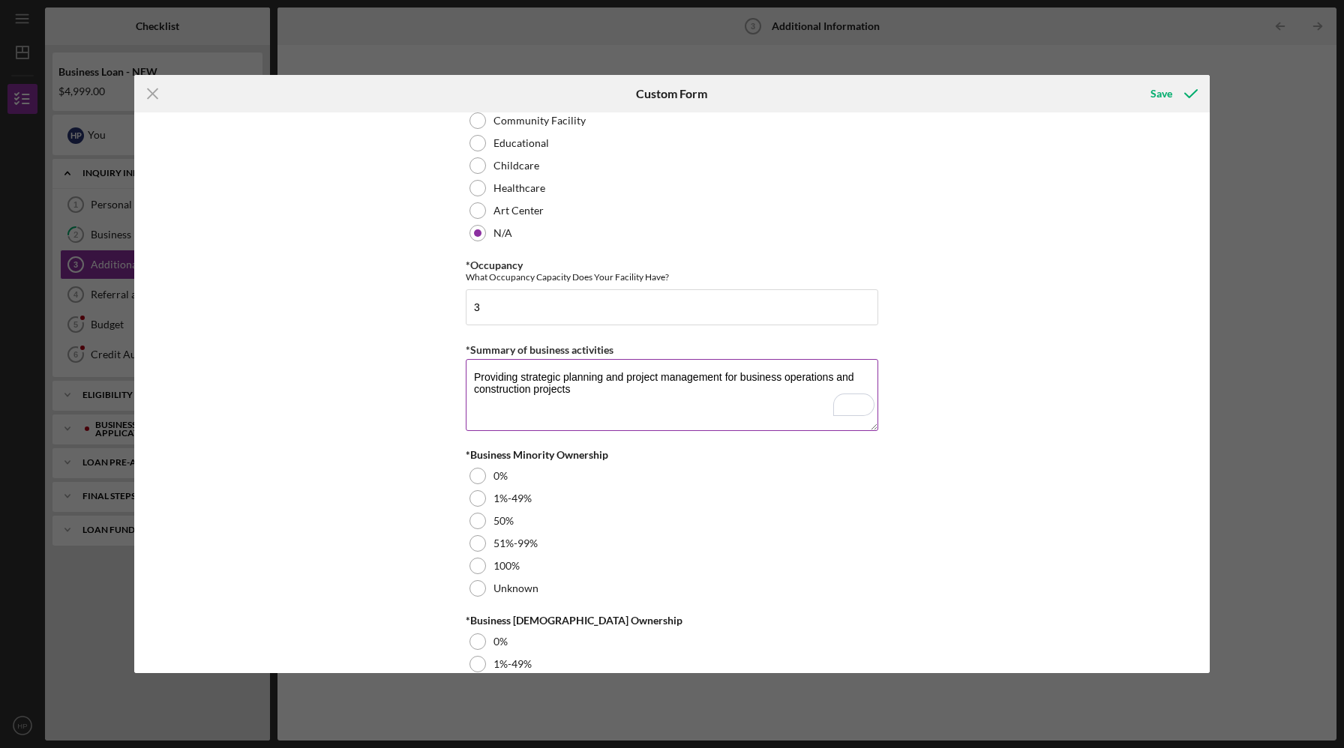
scroll to position [1533, 0]
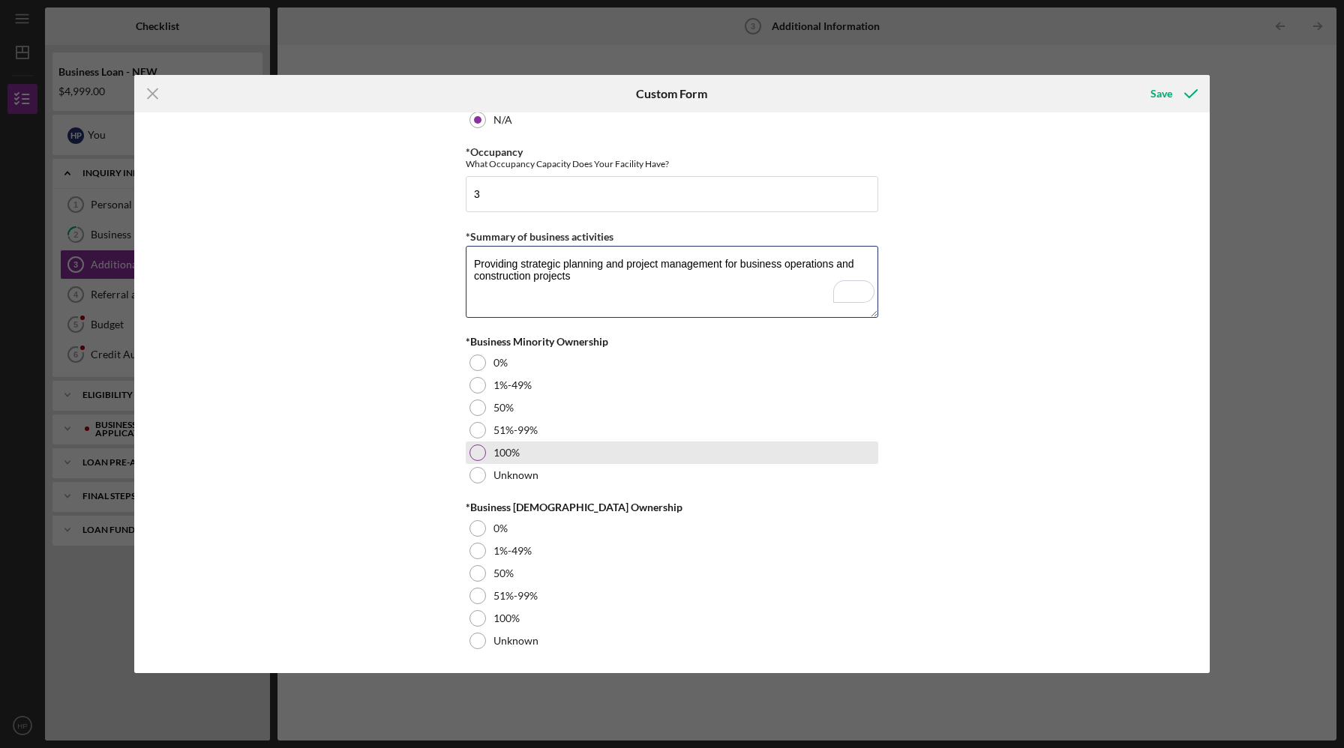
type textarea "Providing strategic planning and project management for business operations and…"
click at [479, 447] on div at bounding box center [477, 453] width 16 height 16
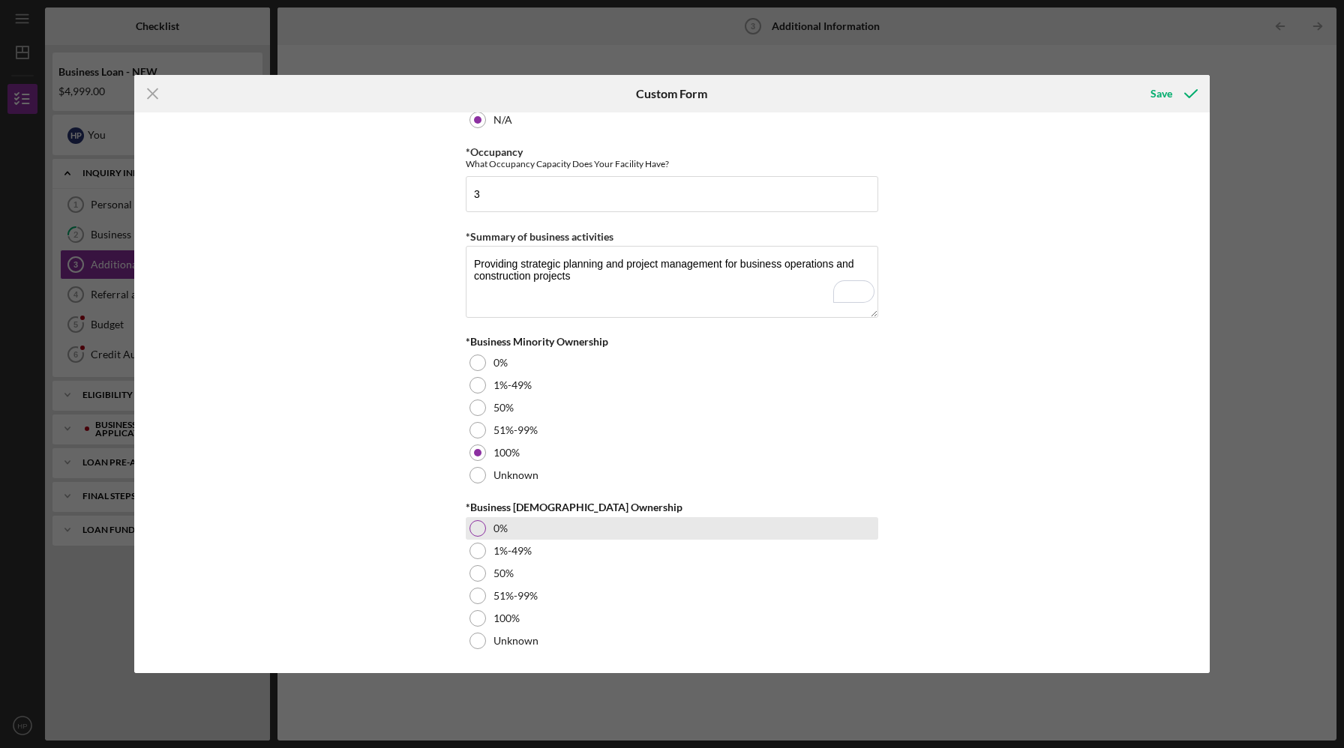
click at [478, 525] on div at bounding box center [477, 528] width 16 height 16
click at [1155, 99] on div "Save" at bounding box center [1161, 94] width 22 height 30
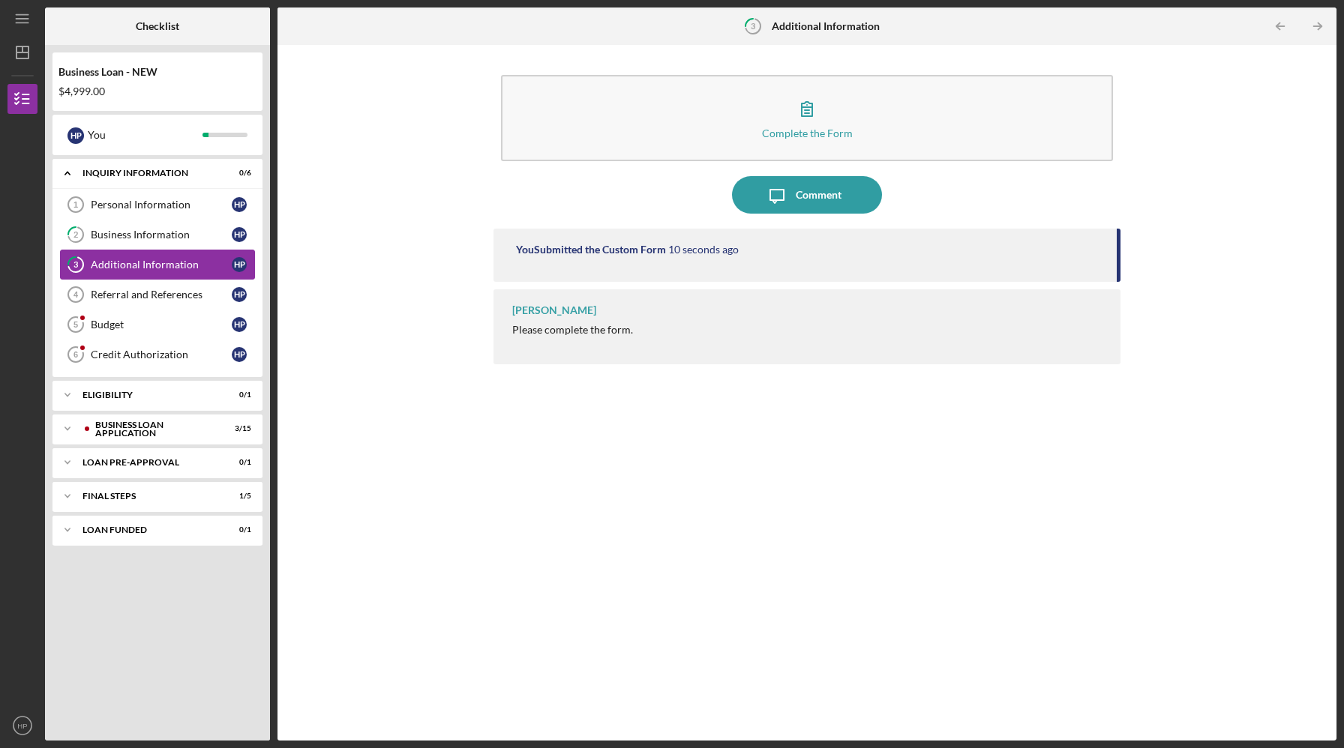
click at [142, 269] on div "Additional Information" at bounding box center [161, 265] width 141 height 12
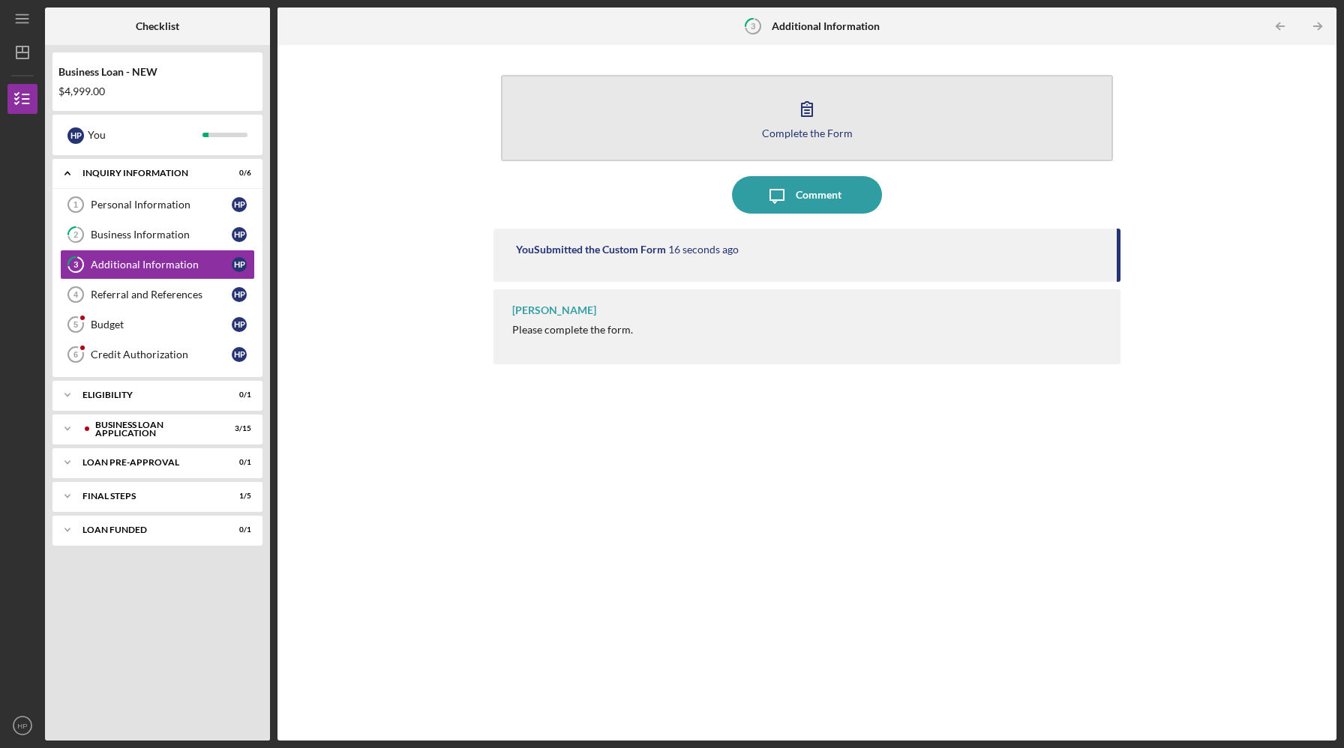
click at [817, 115] on icon "button" at bounding box center [806, 108] width 37 height 37
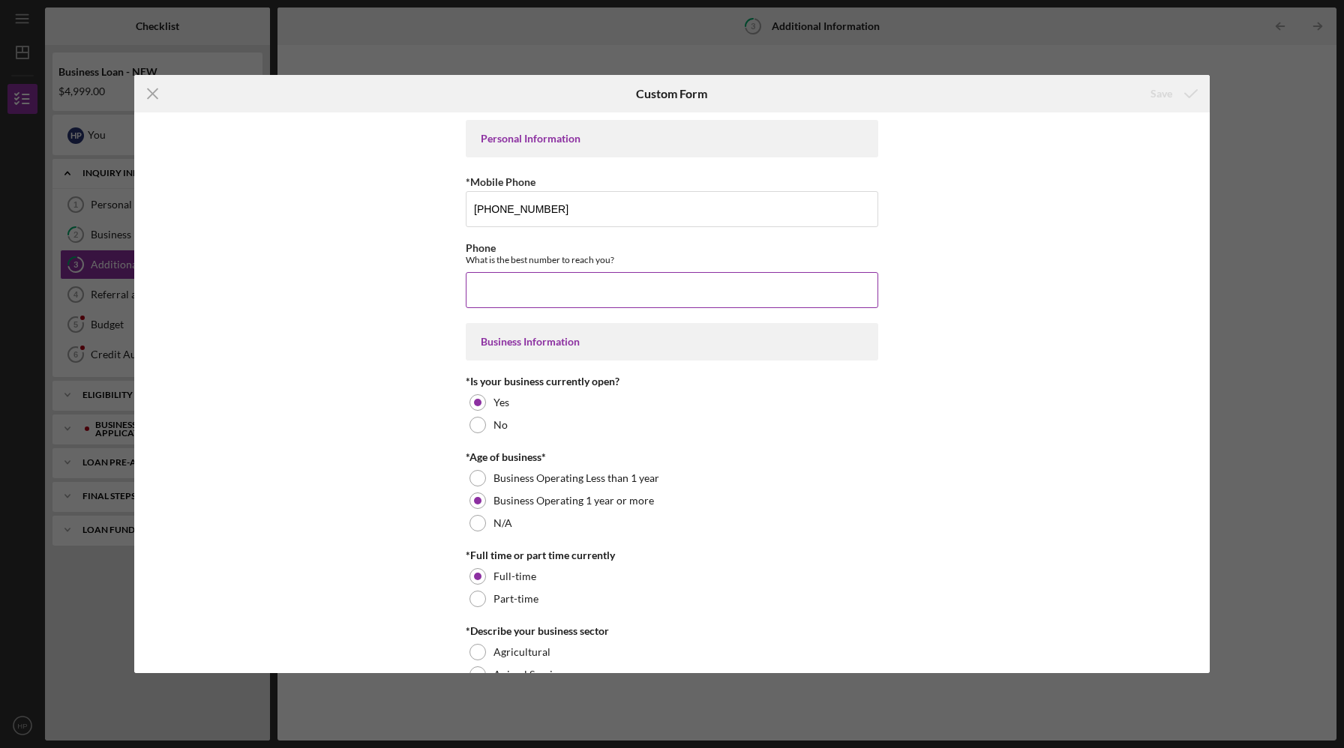
click at [662, 302] on input "Phone" at bounding box center [672, 290] width 412 height 36
type input "[PHONE_NUMBER]"
click at [1157, 93] on div "Save" at bounding box center [1161, 94] width 22 height 30
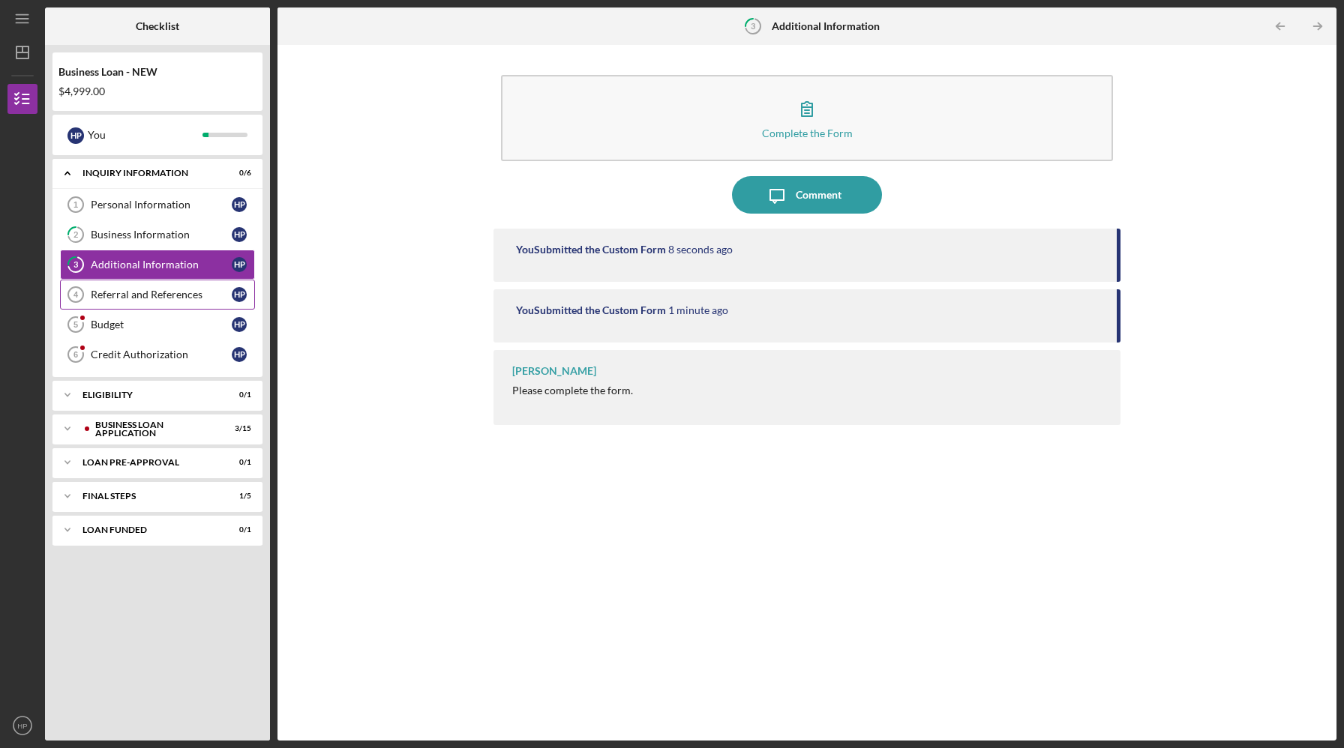
click at [154, 297] on div "Referral and References" at bounding box center [161, 295] width 141 height 12
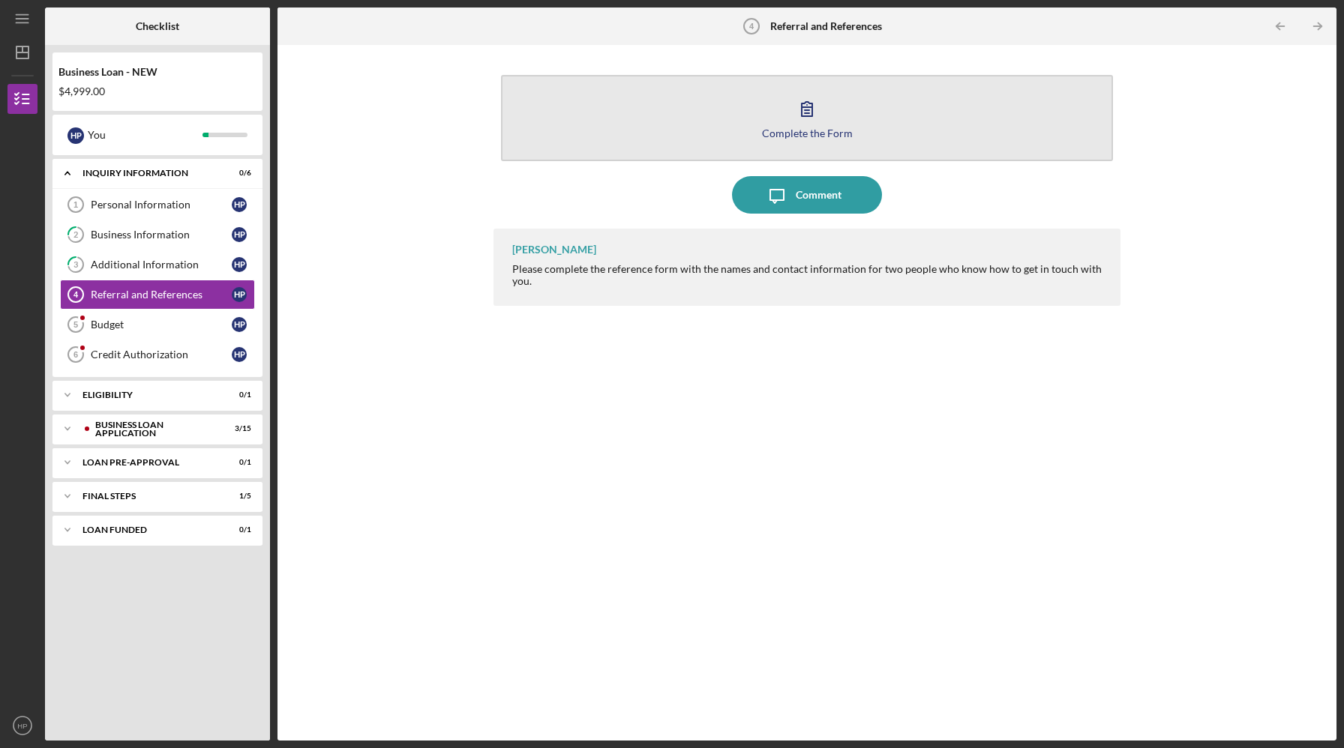
click at [712, 128] on button "Complete the Form Form" at bounding box center [806, 118] width 611 height 86
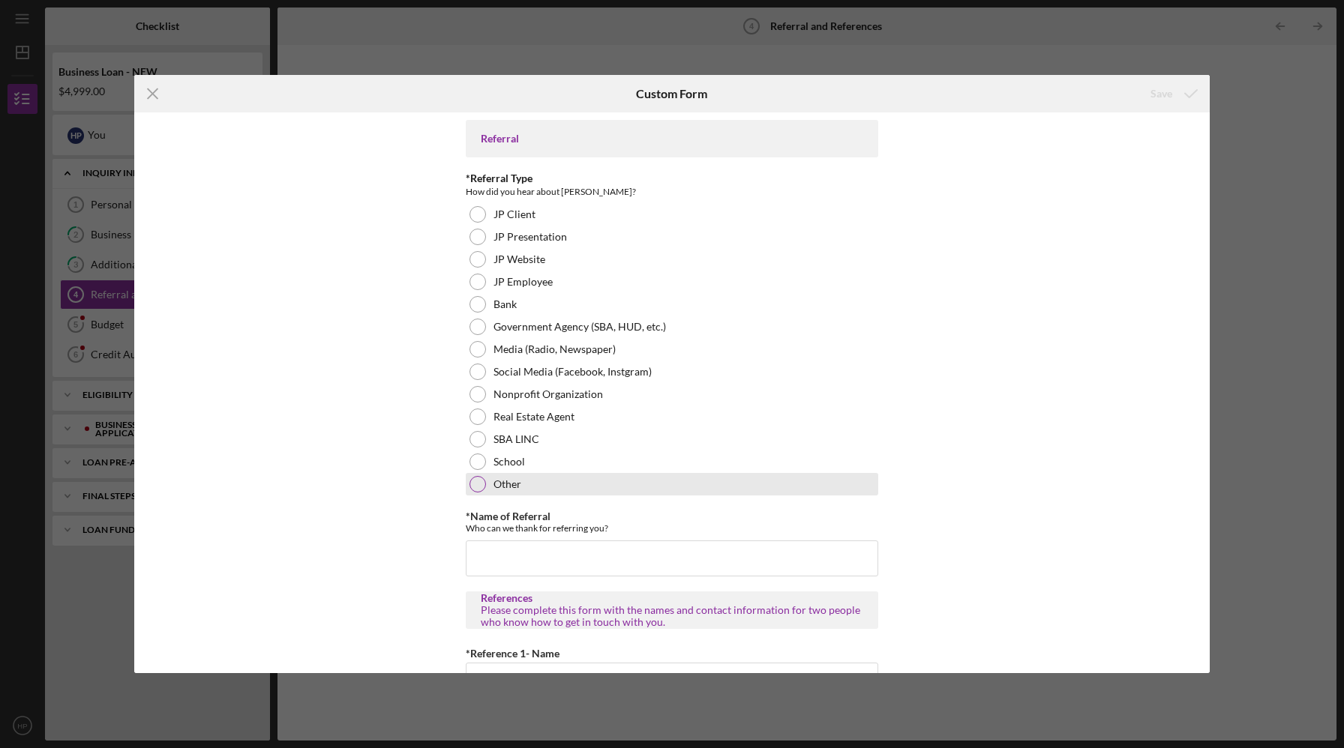
click at [474, 485] on div at bounding box center [477, 484] width 16 height 16
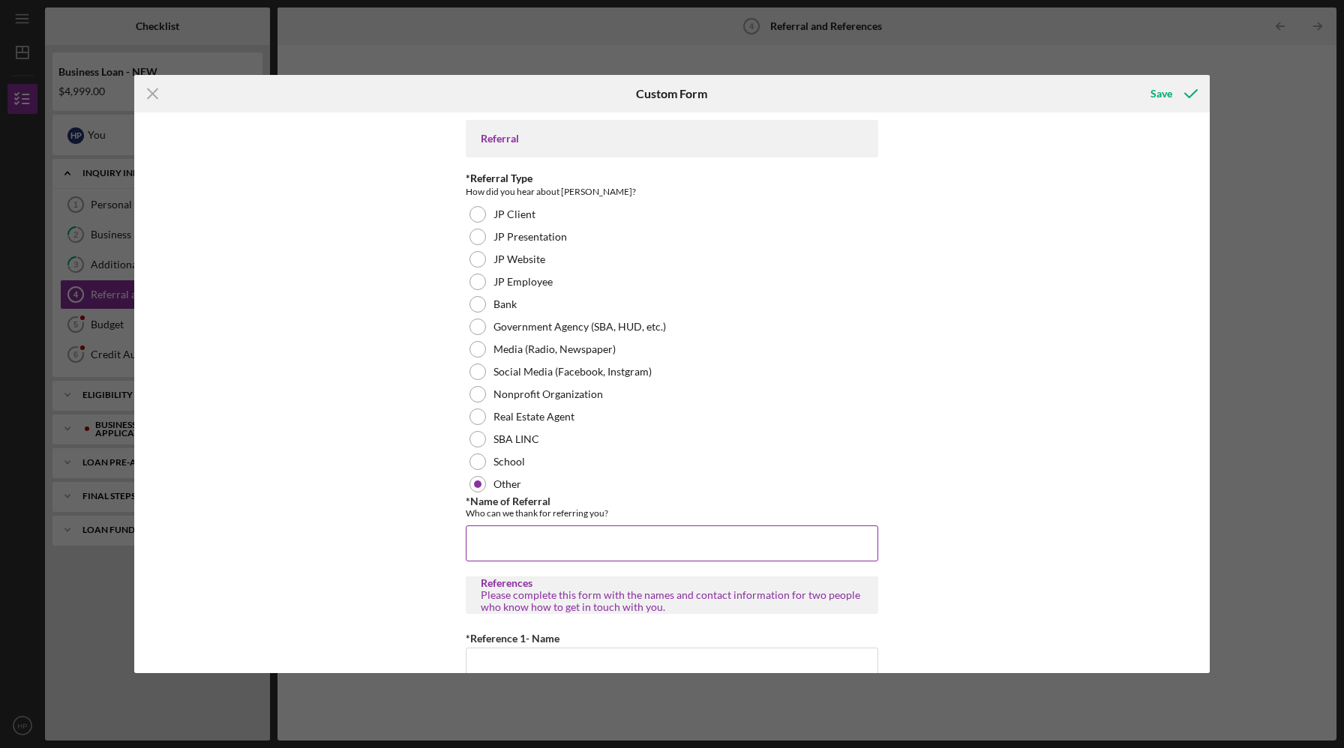
click at [497, 544] on input "*Name of Referral" at bounding box center [672, 544] width 412 height 36
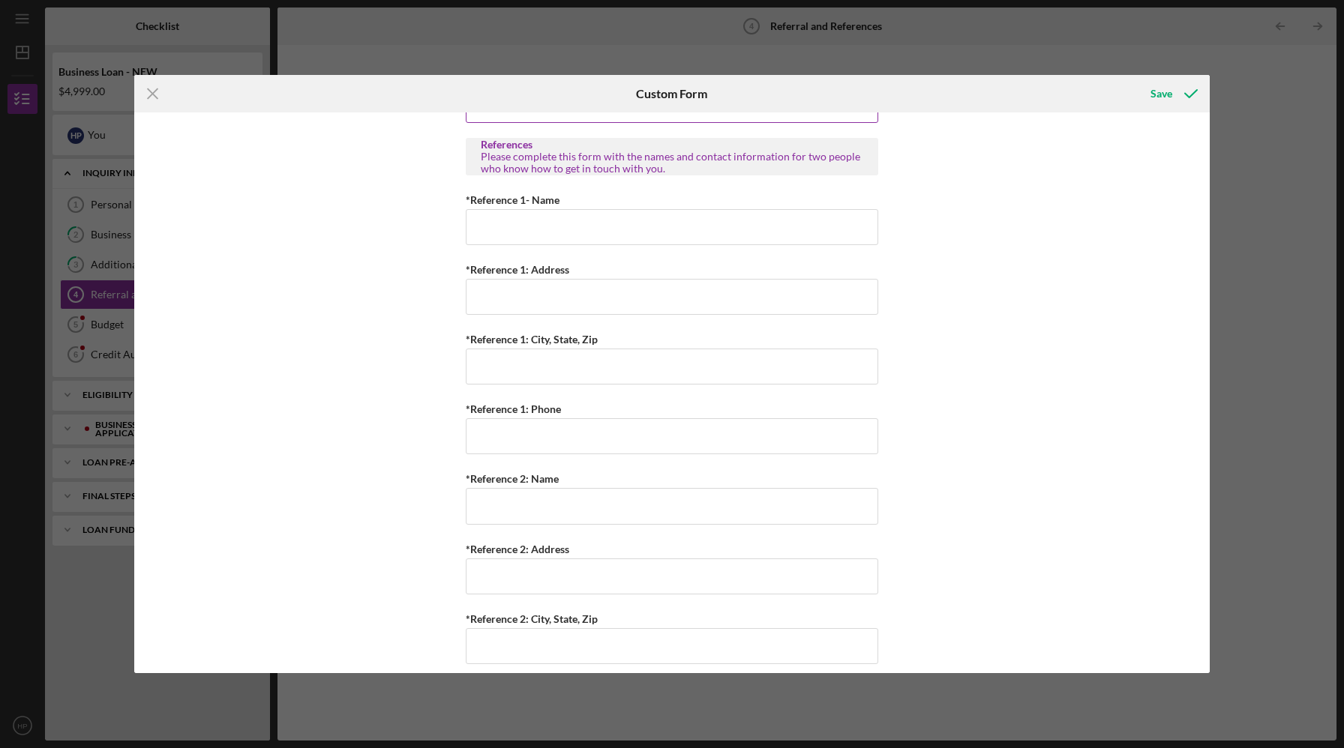
scroll to position [433, 0]
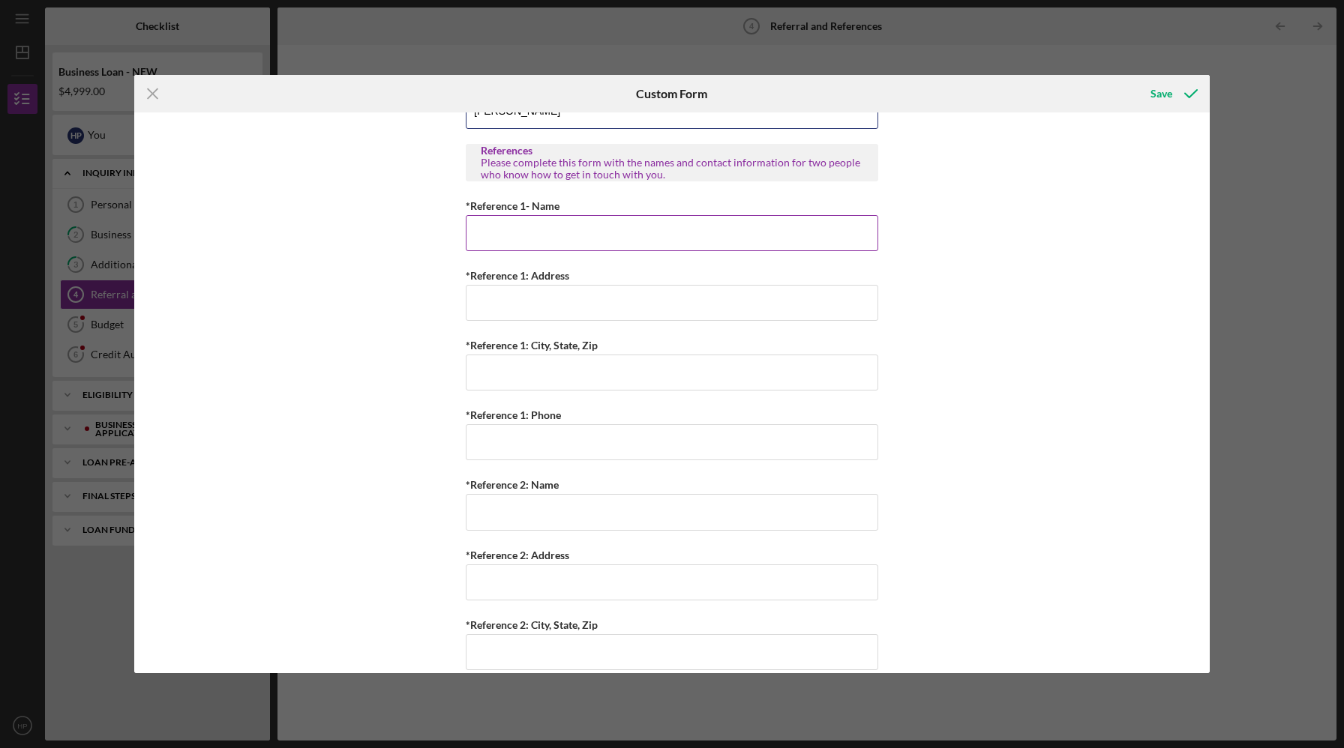
type input "[PERSON_NAME]"
click at [488, 239] on input "*Reference 1- Name" at bounding box center [672, 233] width 412 height 36
type input "H"
type input "[PERSON_NAME]"
click at [483, 445] on input "*Reference 1: Phone" at bounding box center [672, 442] width 412 height 36
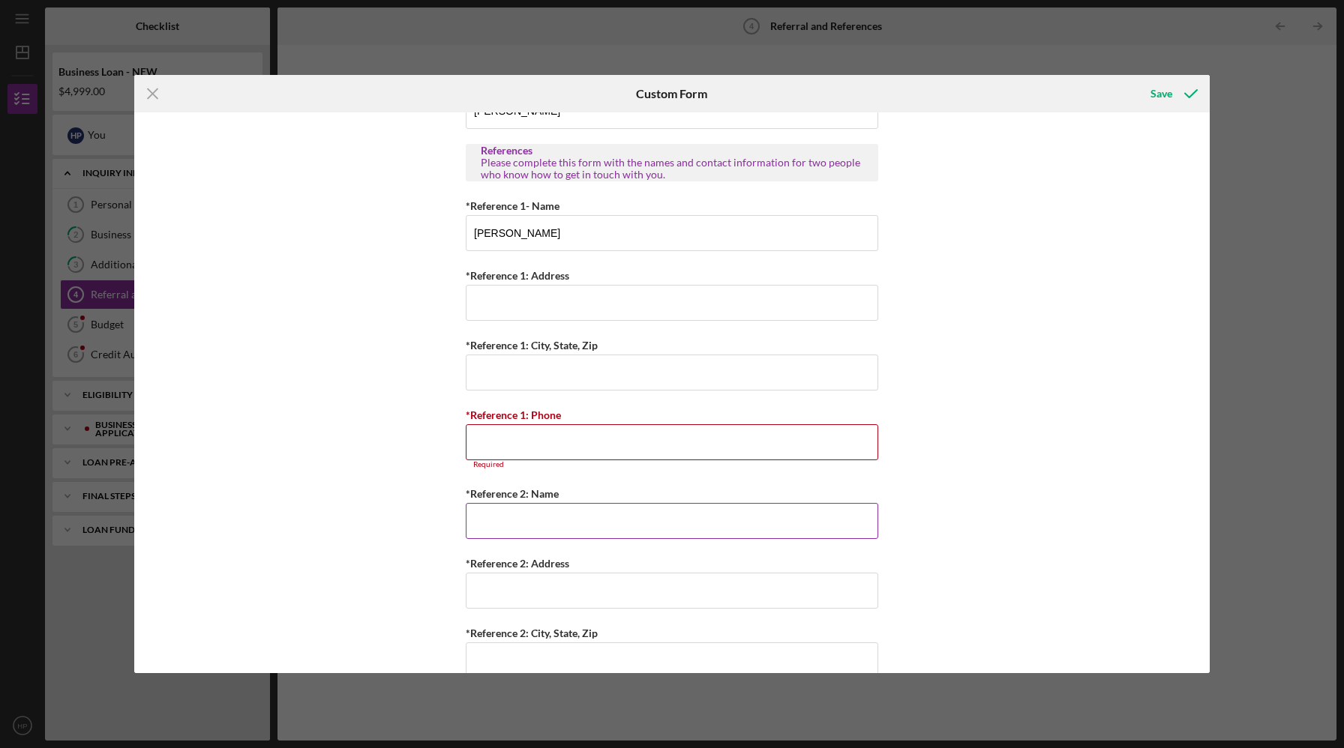
click at [522, 517] on input "*Reference 2: Name" at bounding box center [672, 521] width 412 height 36
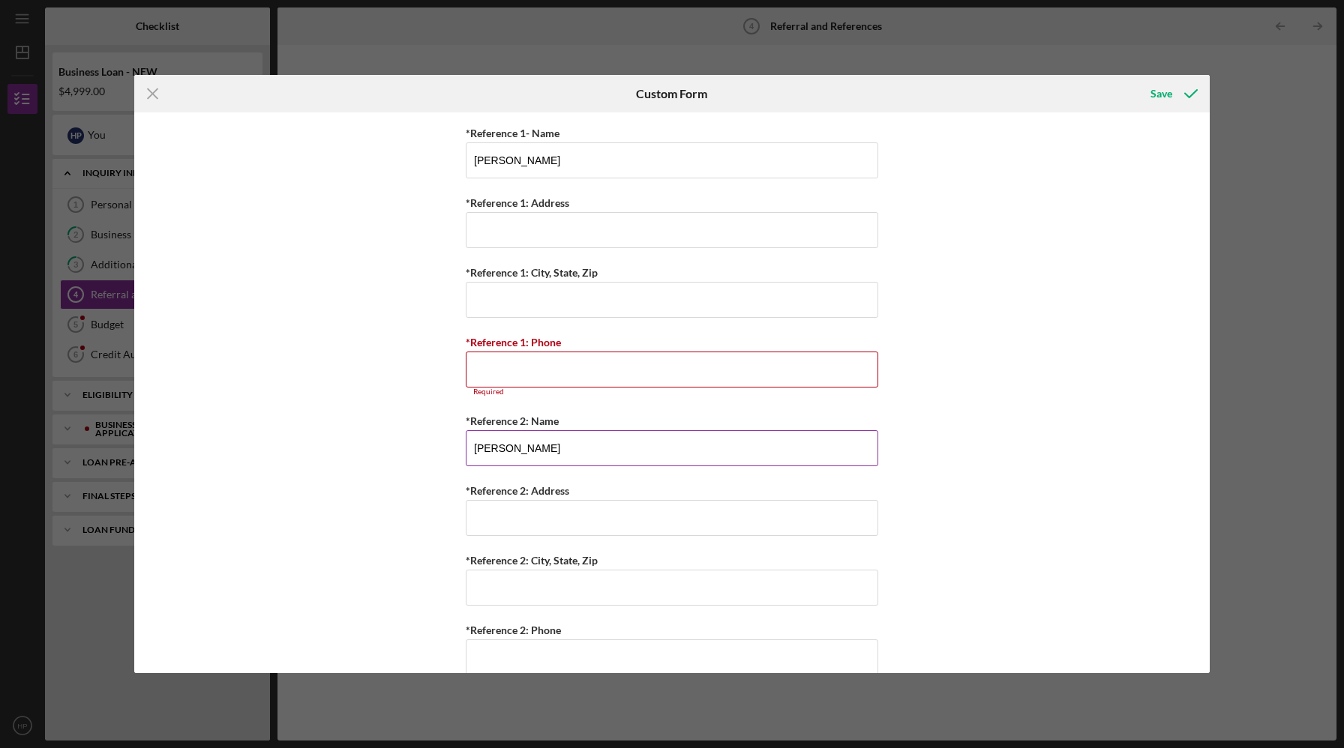
scroll to position [530, 0]
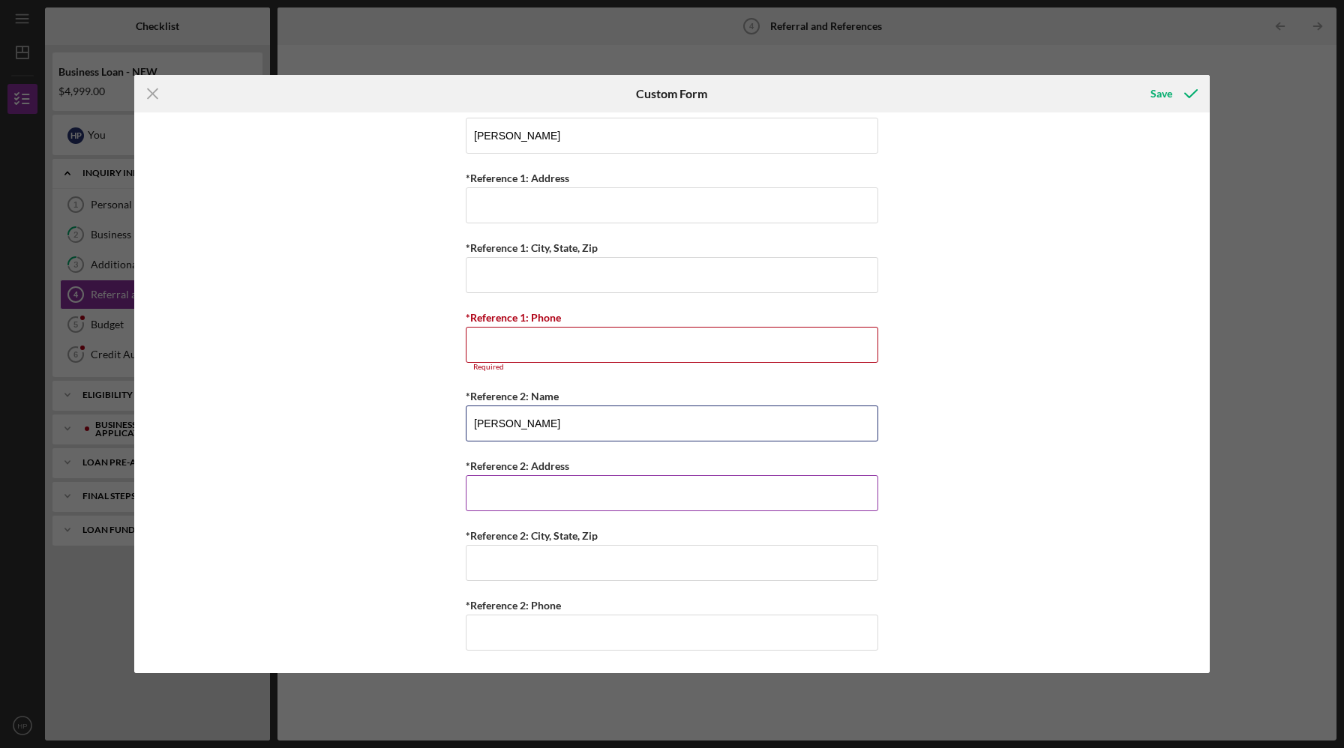
type input "[PERSON_NAME]"
click at [507, 493] on input "*Reference 2: Address" at bounding box center [672, 493] width 412 height 36
type input "[STREET_ADDRESS]"
click at [505, 559] on input "*Reference 2: City, State, Zip" at bounding box center [672, 563] width 412 height 36
type input "[GEOGRAPHIC_DATA]"
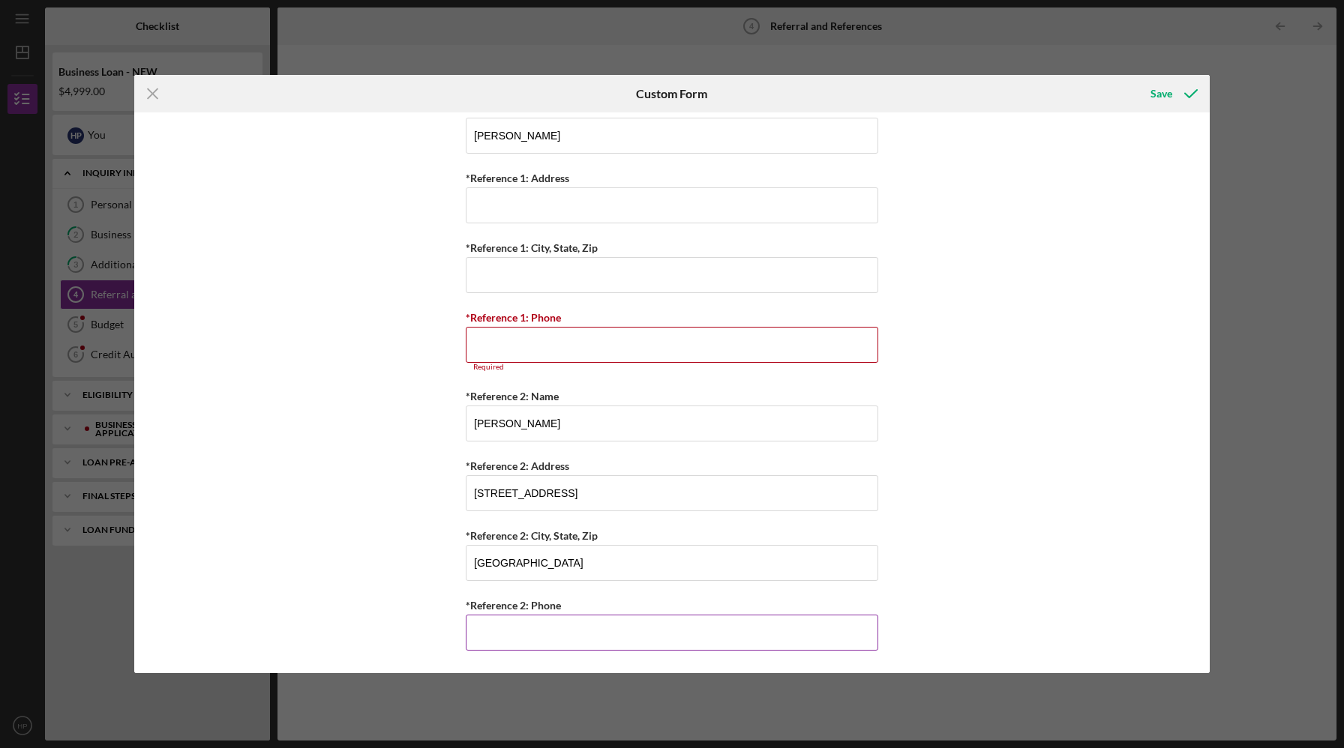
click at [487, 638] on input "*Reference 2: Phone" at bounding box center [672, 633] width 412 height 36
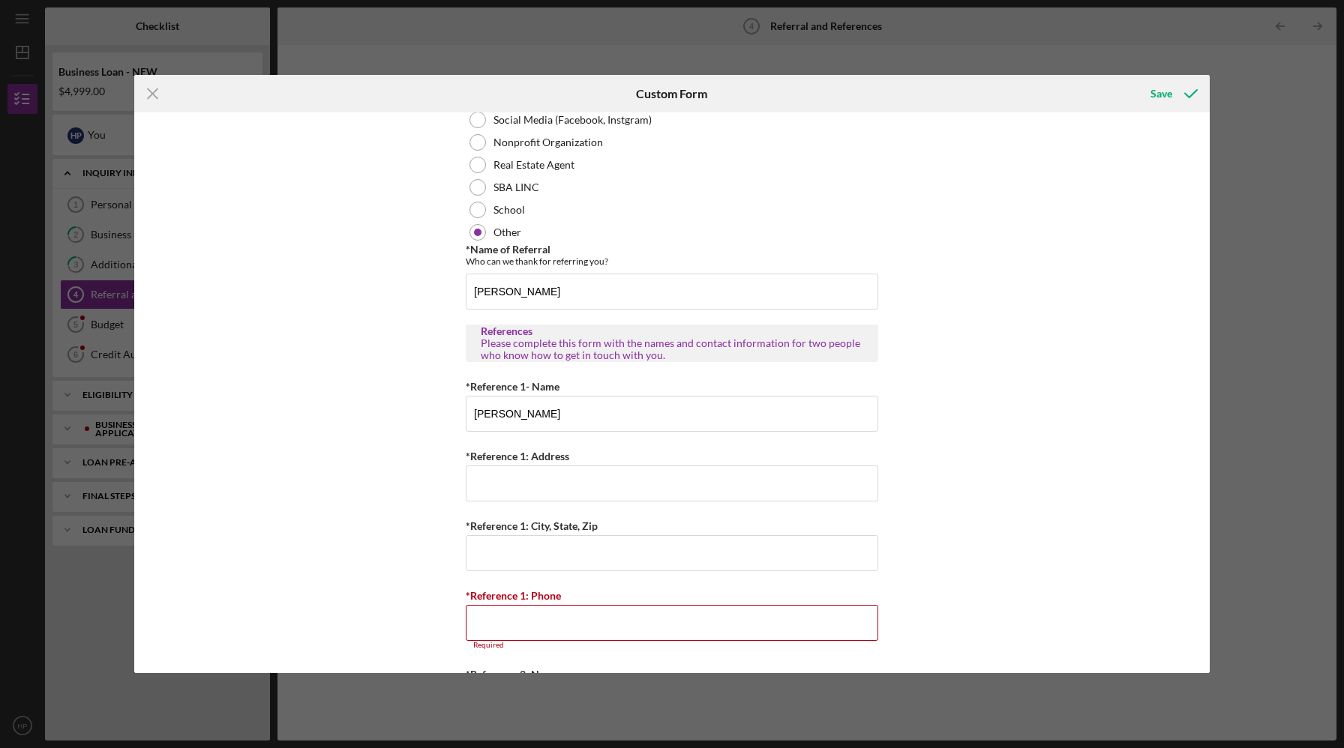
scroll to position [251, 0]
type input "[PHONE_NUMBER]"
click at [643, 551] on input "*Reference 1: City, State, Zip" at bounding box center [672, 554] width 412 height 36
type input "E. [GEOGRAPHIC_DATA], [GEOGRAPHIC_DATA] 62206"
click at [643, 487] on input "*Reference 1: Address" at bounding box center [672, 484] width 412 height 36
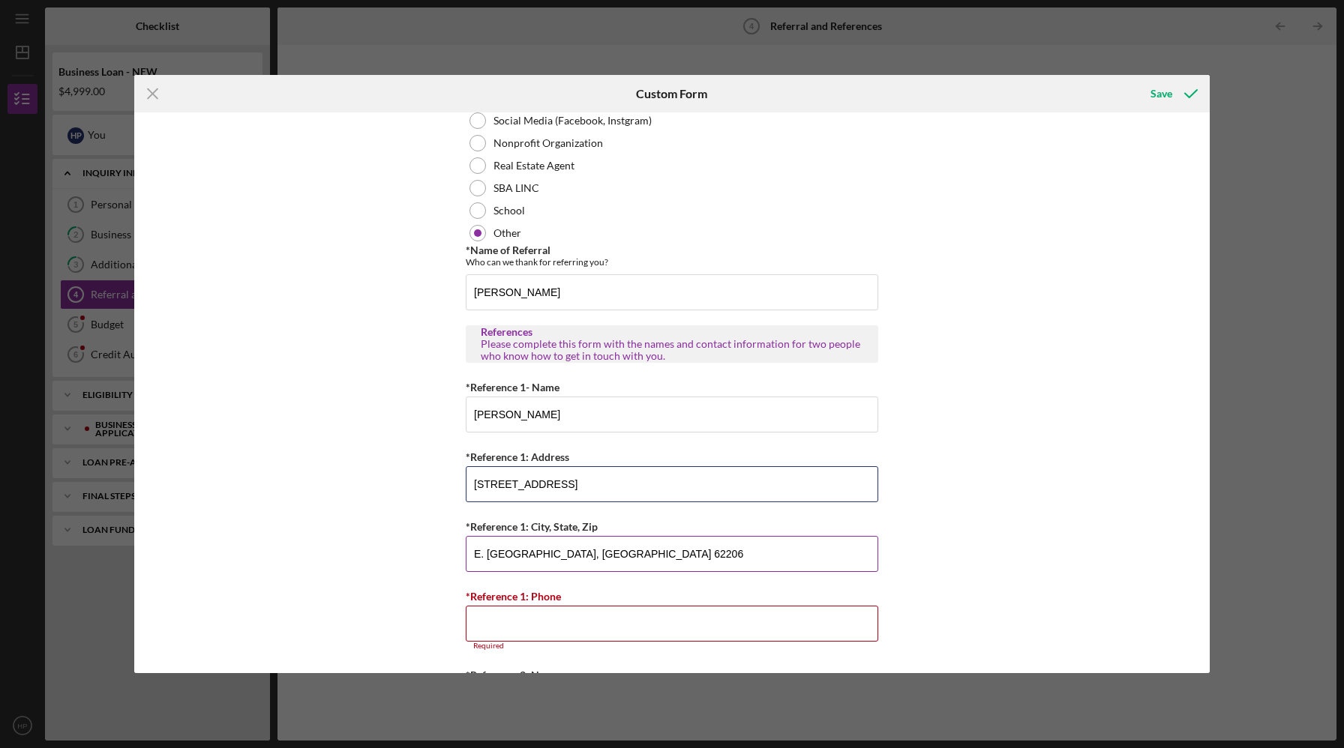
type input "[STREET_ADDRESS]"
click at [632, 557] on input "E. [GEOGRAPHIC_DATA], [GEOGRAPHIC_DATA] 62206" at bounding box center [672, 554] width 412 height 36
type input "E. [GEOGRAPHIC_DATA] 62205"
click at [545, 622] on input "*Reference 1: Phone" at bounding box center [672, 624] width 412 height 36
type input "(6##) ###-####"
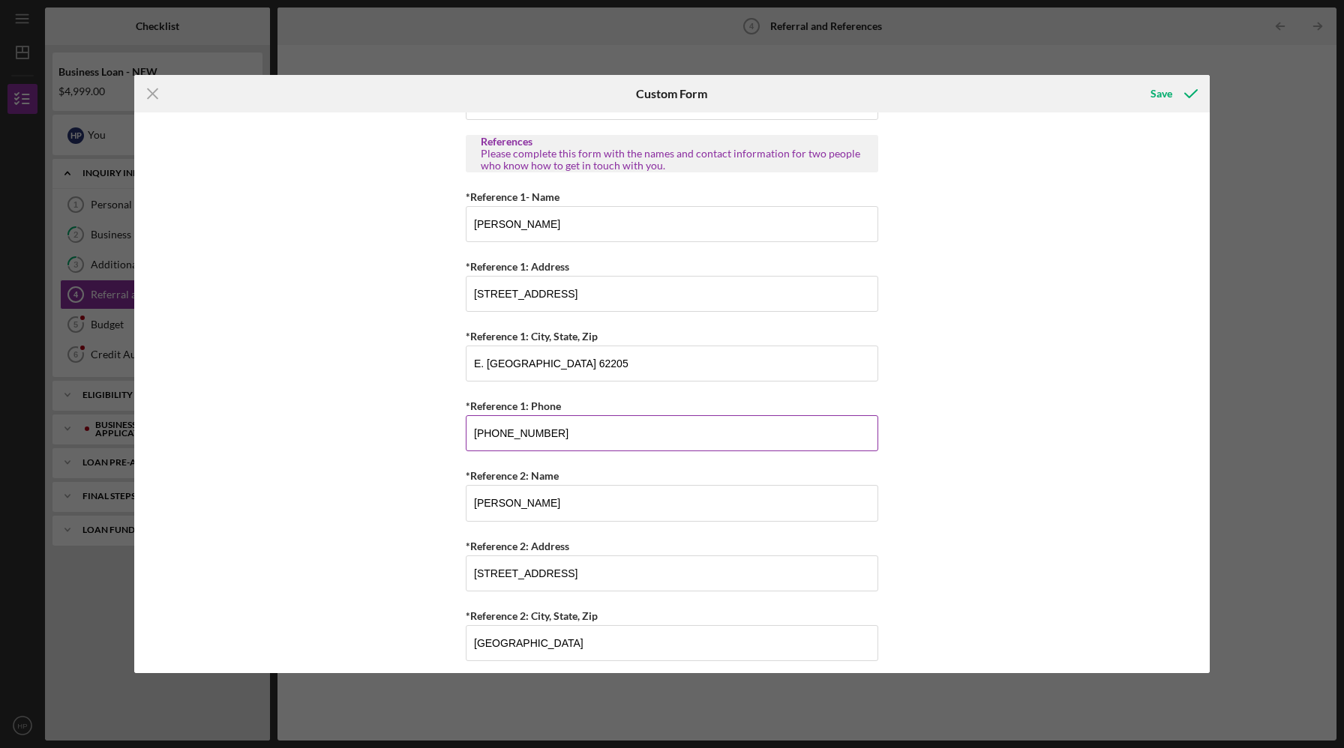
scroll to position [521, 0]
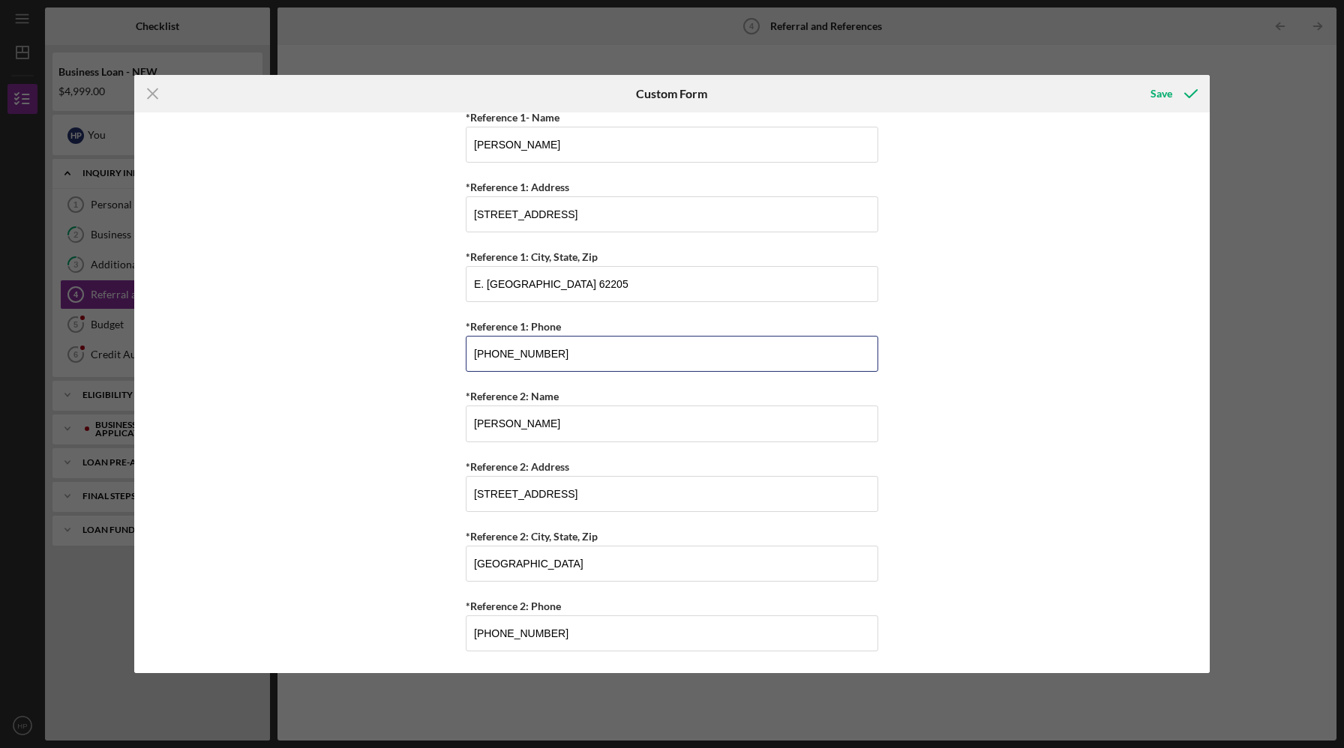
type input "[PHONE_NUMBER]"
click at [314, 443] on div "Referral *Referral Type How did you hear about [PERSON_NAME]? JP Client JP Pres…" at bounding box center [671, 392] width 1075 height 561
click at [1159, 92] on div "Save" at bounding box center [1161, 94] width 22 height 30
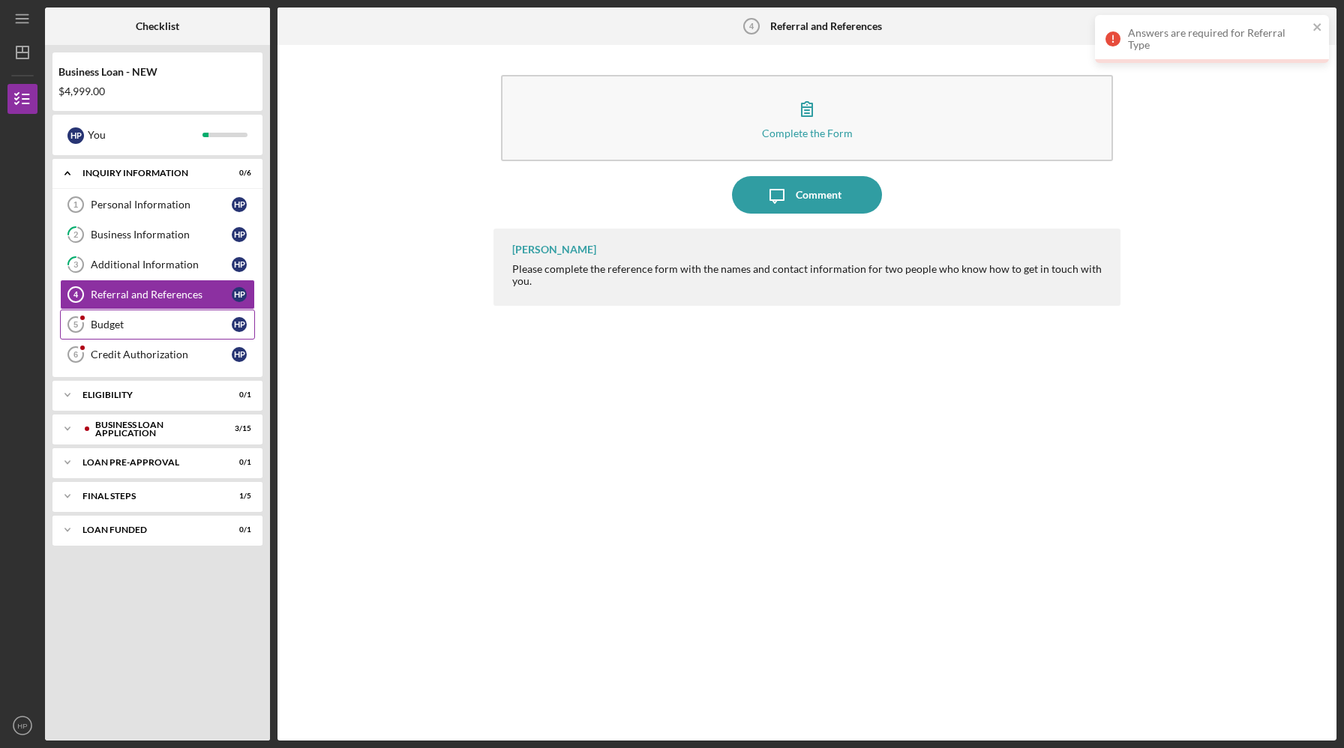
click at [104, 322] on div "Budget" at bounding box center [161, 325] width 141 height 12
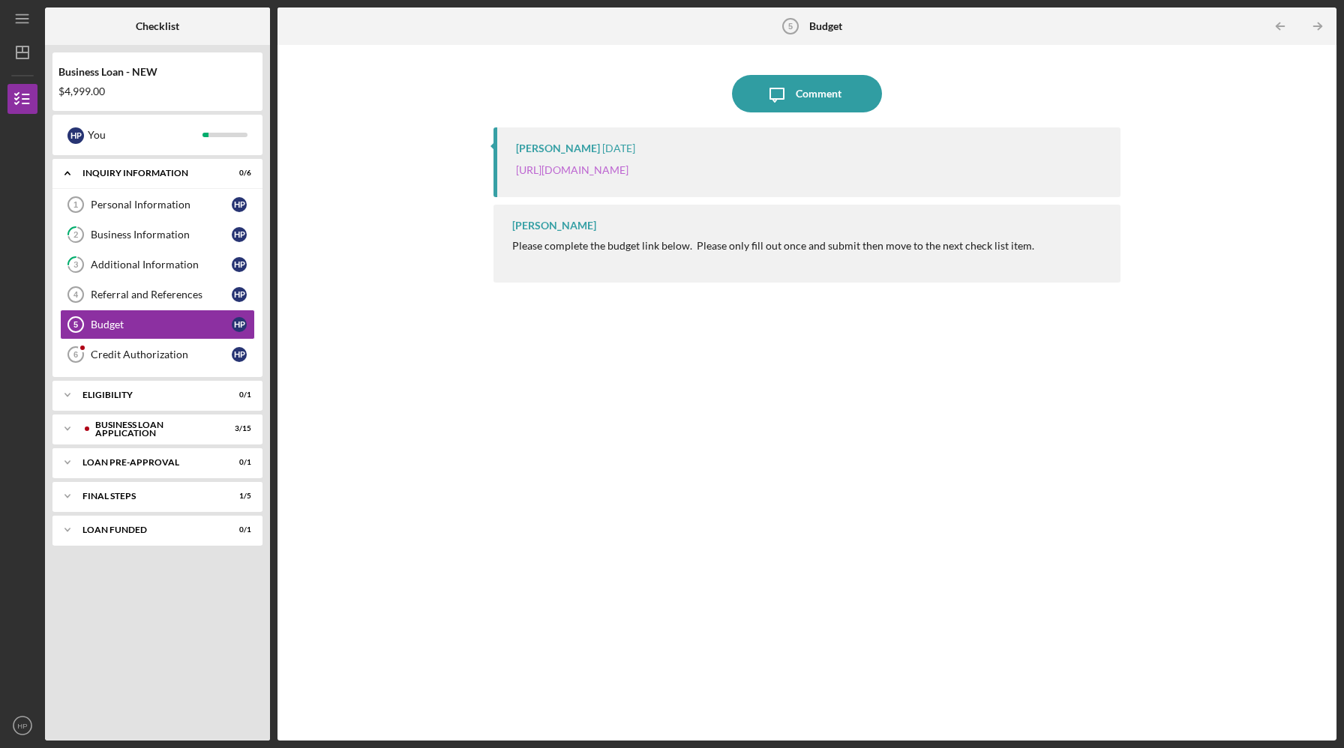
click at [579, 169] on link "[URL][DOMAIN_NAME]" at bounding box center [572, 169] width 112 height 13
